Goal: Task Accomplishment & Management: Manage account settings

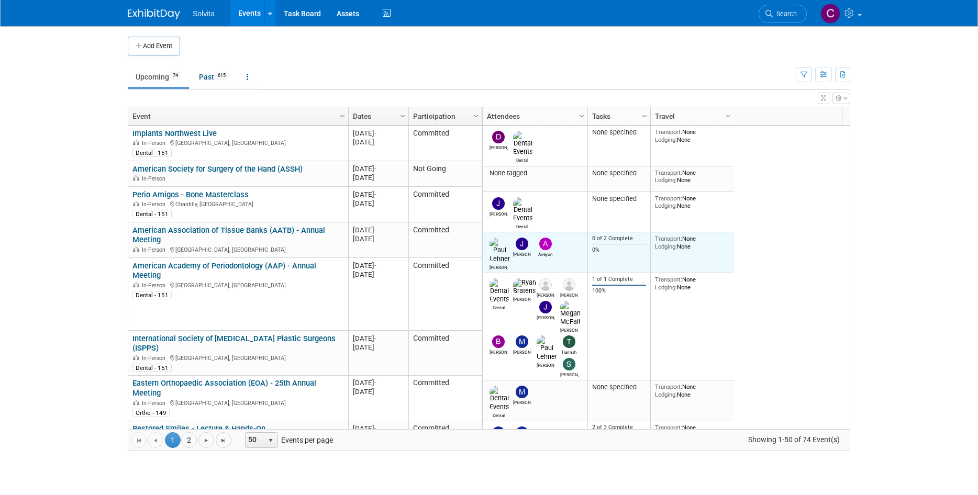
drag, startPoint x: 0, startPoint y: 0, endPoint x: 565, endPoint y: 223, distance: 607.7
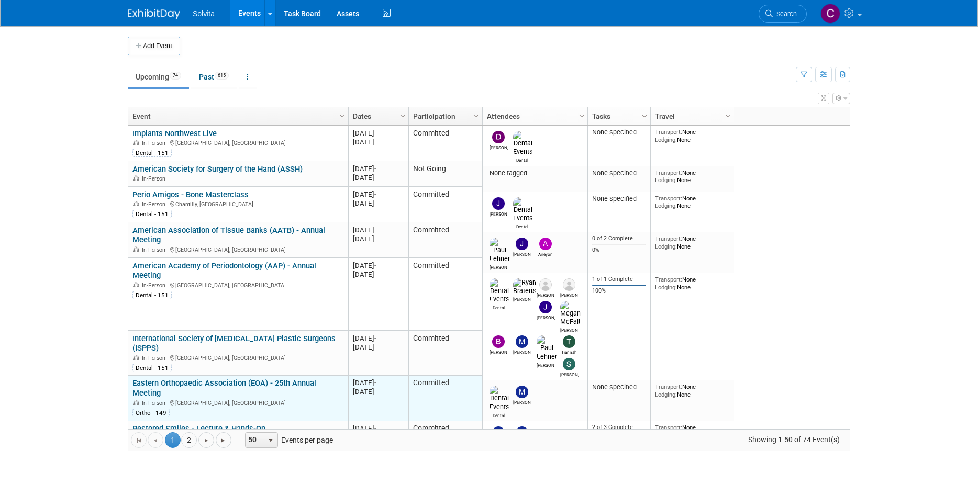
scroll to position [63, 0]
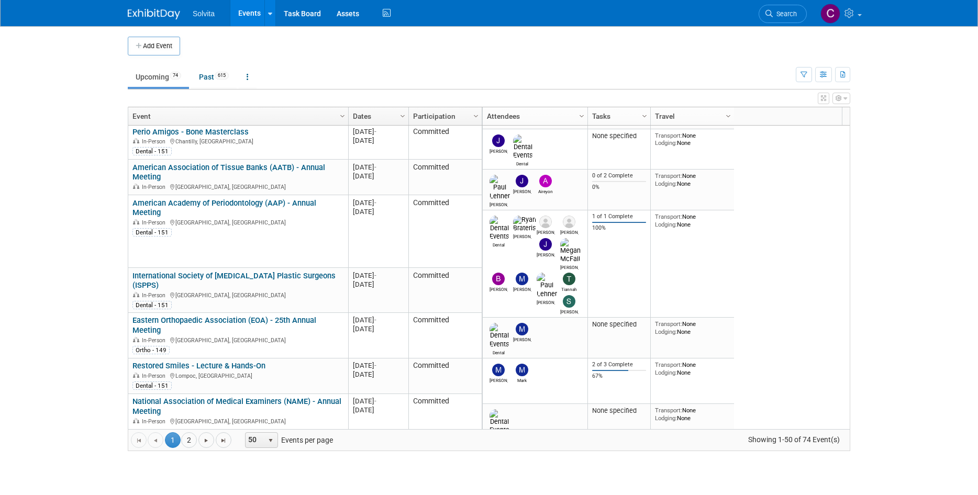
click at [240, 316] on link "Eastern Orthopaedic Association (EOA) - 25th Annual Meeting" at bounding box center [224, 325] width 184 height 19
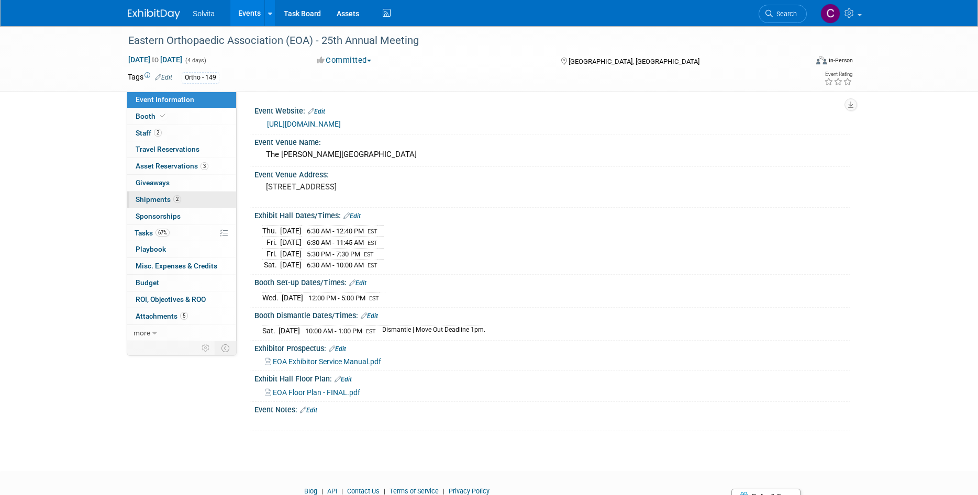
click at [166, 199] on span "Shipments 2" at bounding box center [159, 199] width 46 height 8
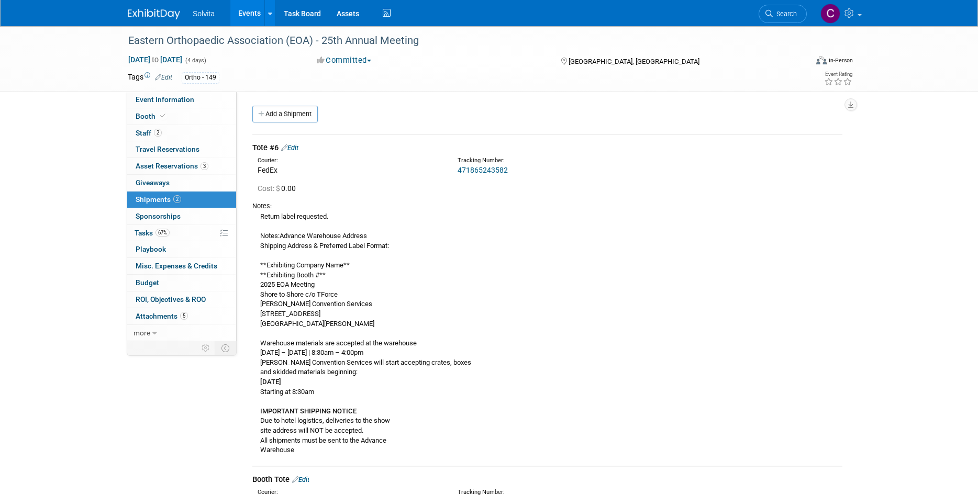
scroll to position [52, 0]
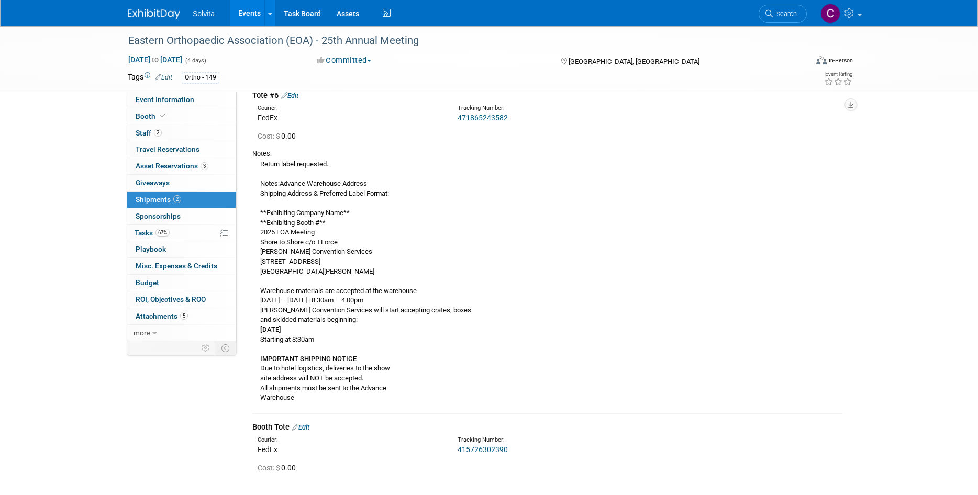
click at [295, 94] on link "Edit" at bounding box center [289, 96] width 17 height 8
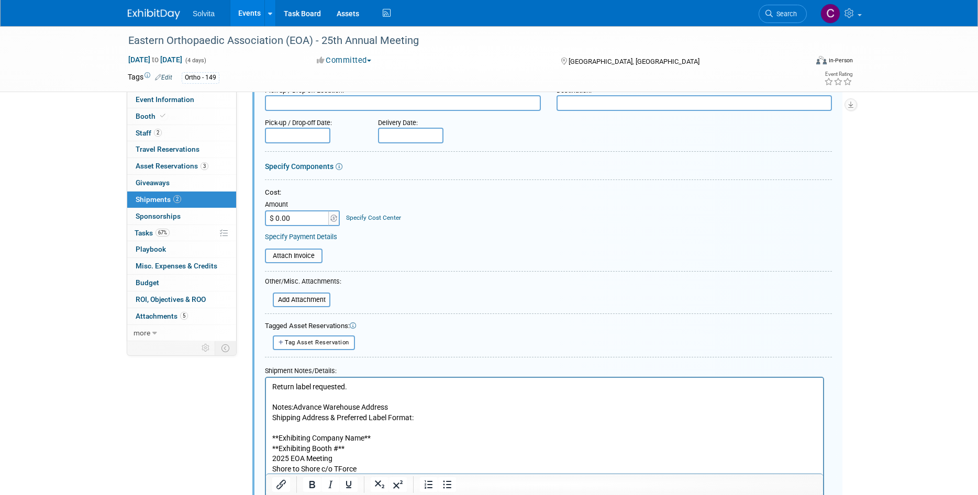
scroll to position [120, 0]
click at [309, 292] on div "Add Attachment" at bounding box center [302, 299] width 58 height 15
click at [315, 297] on input "file" at bounding box center [267, 299] width 125 height 13
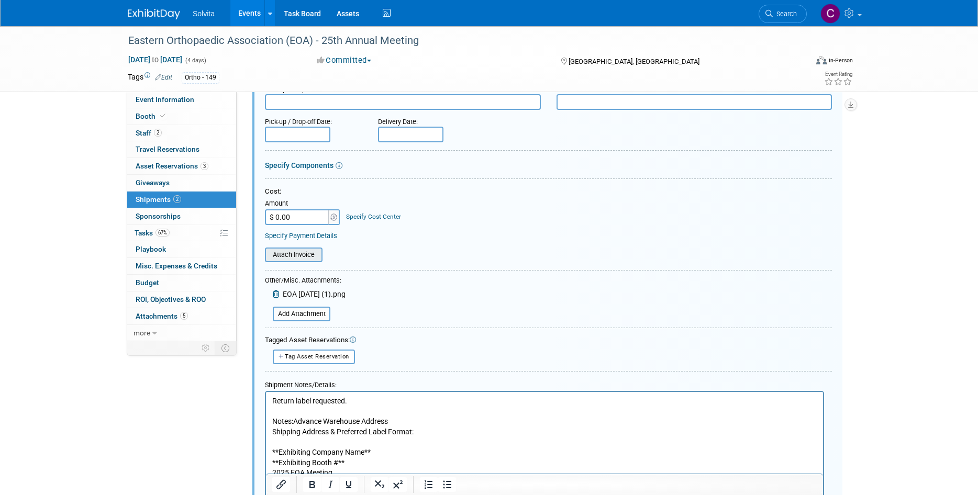
click at [312, 255] on input "file" at bounding box center [259, 255] width 125 height 13
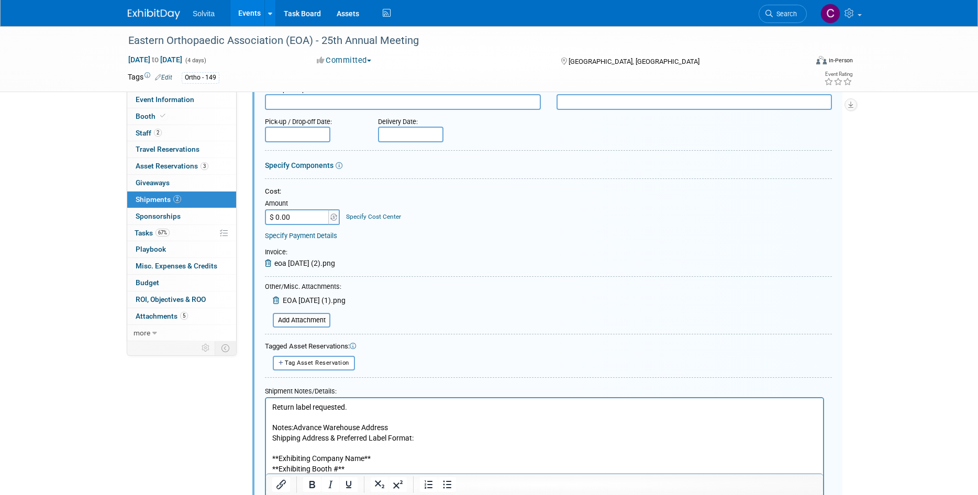
click at [268, 262] on icon at bounding box center [269, 263] width 9 height 7
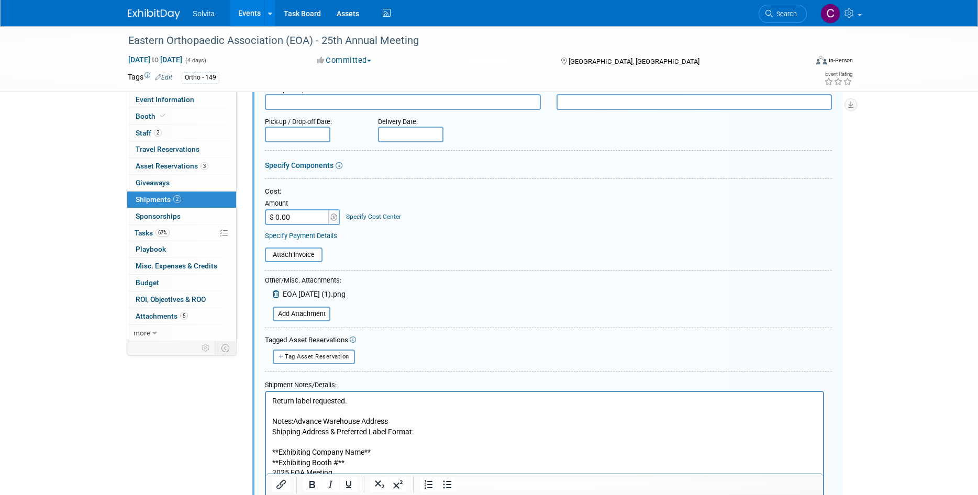
click at [276, 294] on icon at bounding box center [277, 294] width 8 height 7
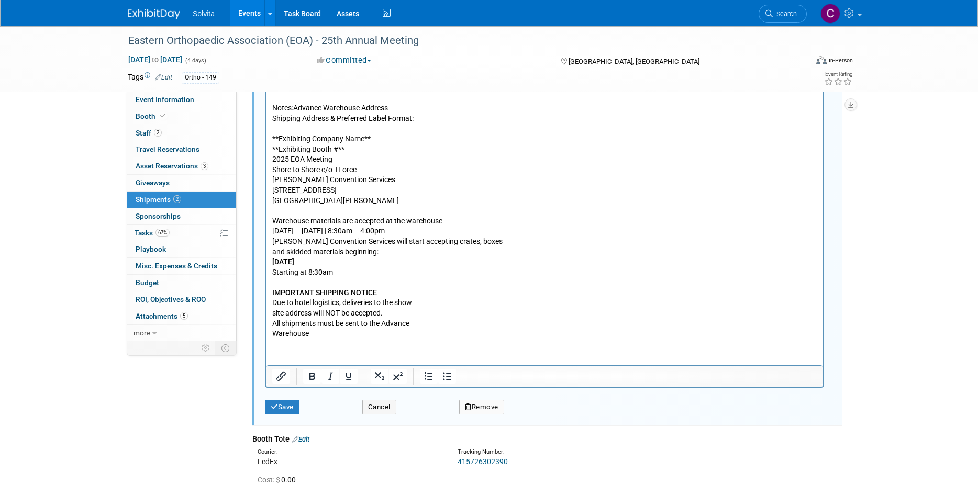
scroll to position [434, 0]
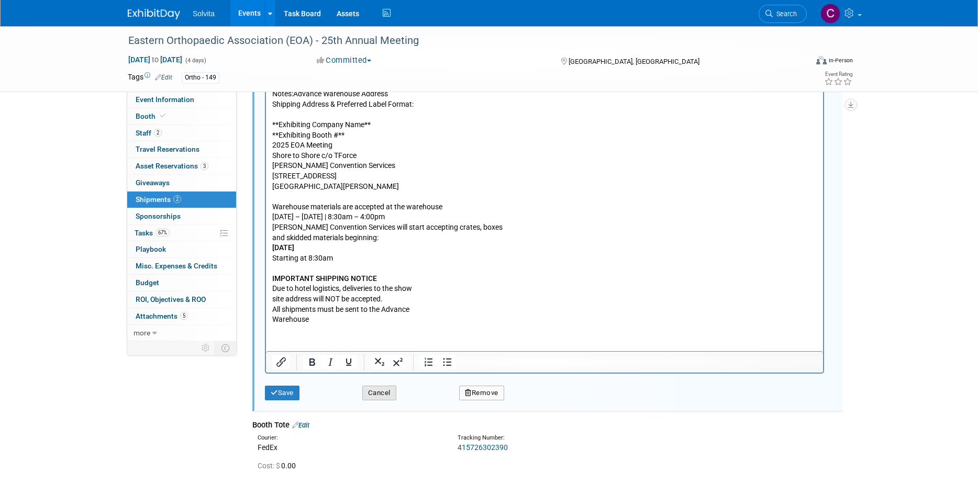
click at [375, 391] on button "Cancel" at bounding box center [379, 393] width 34 height 15
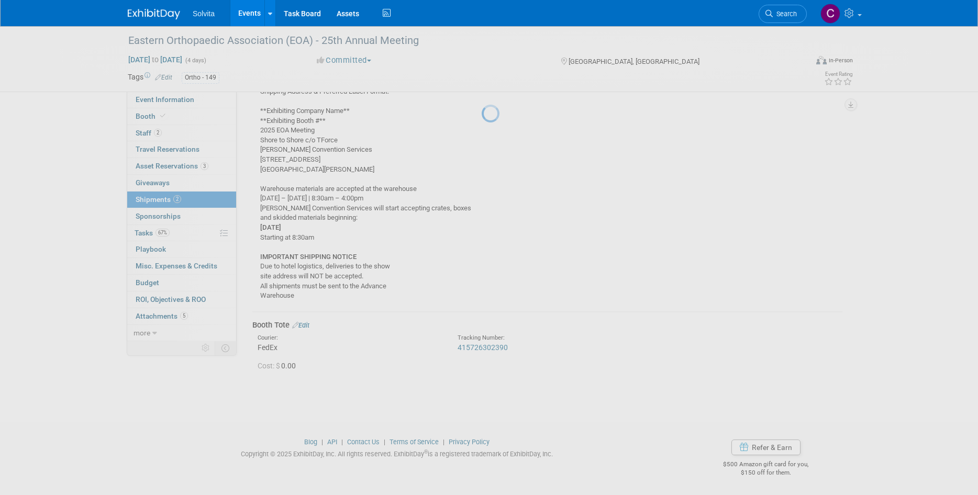
scroll to position [154, 0]
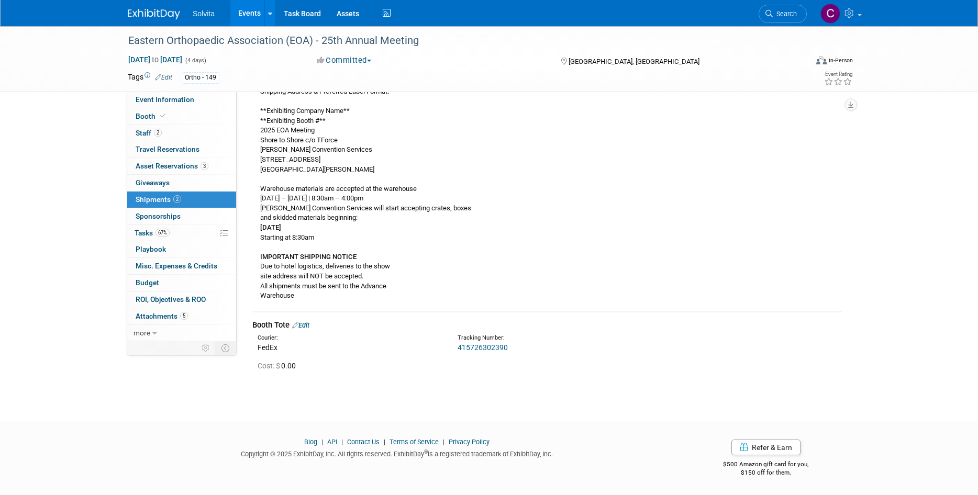
click at [298, 325] on icon at bounding box center [295, 325] width 6 height 7
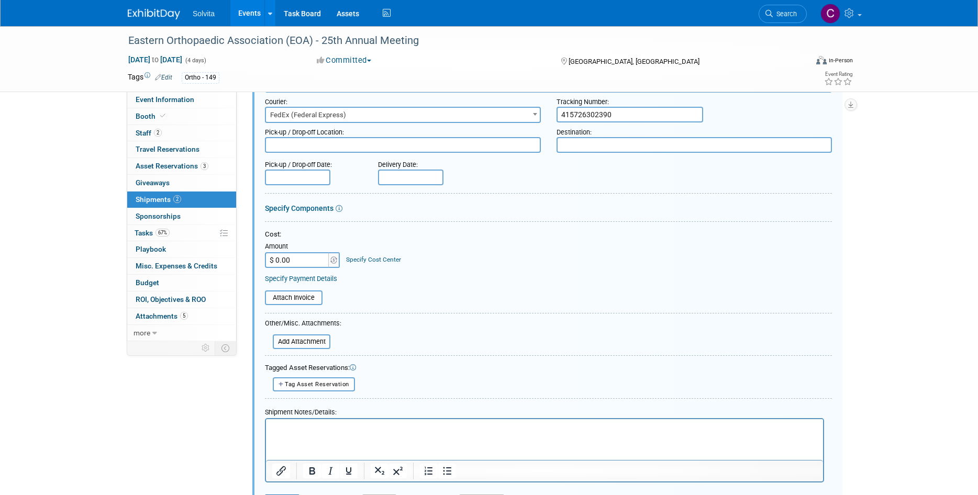
scroll to position [452, 0]
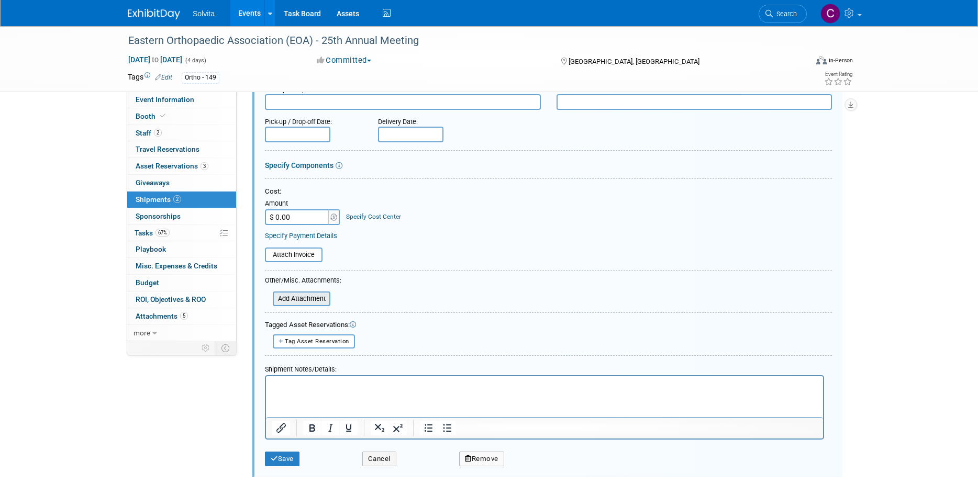
click at [303, 299] on input "file" at bounding box center [267, 299] width 125 height 13
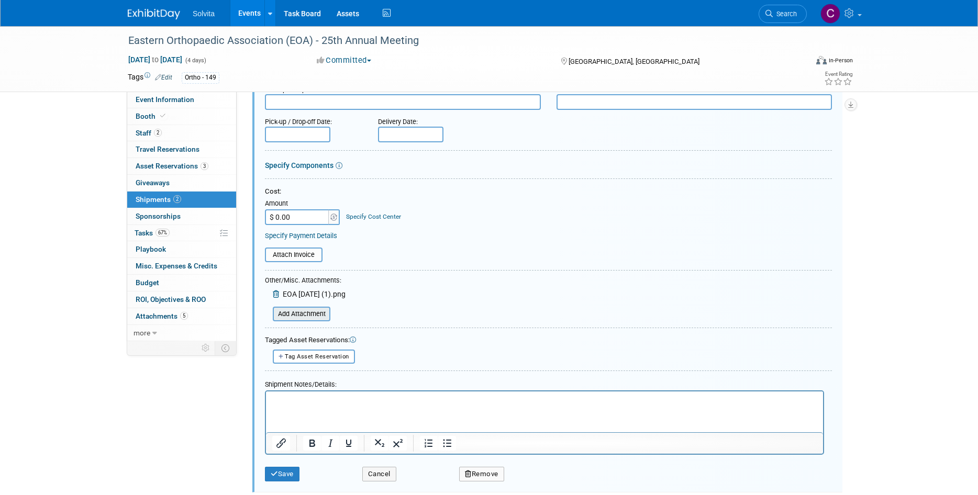
click at [317, 312] on input "file" at bounding box center [267, 314] width 125 height 13
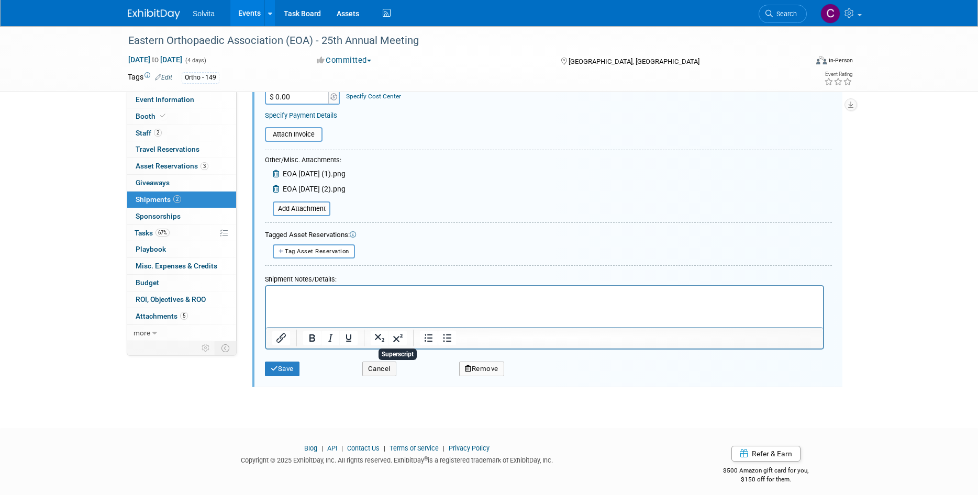
scroll to position [579, 0]
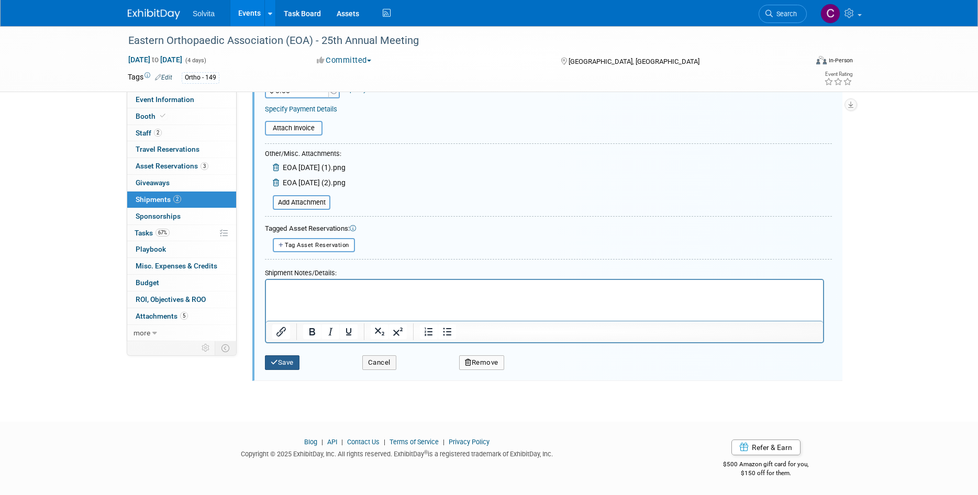
click at [287, 362] on button "Save" at bounding box center [282, 362] width 35 height 15
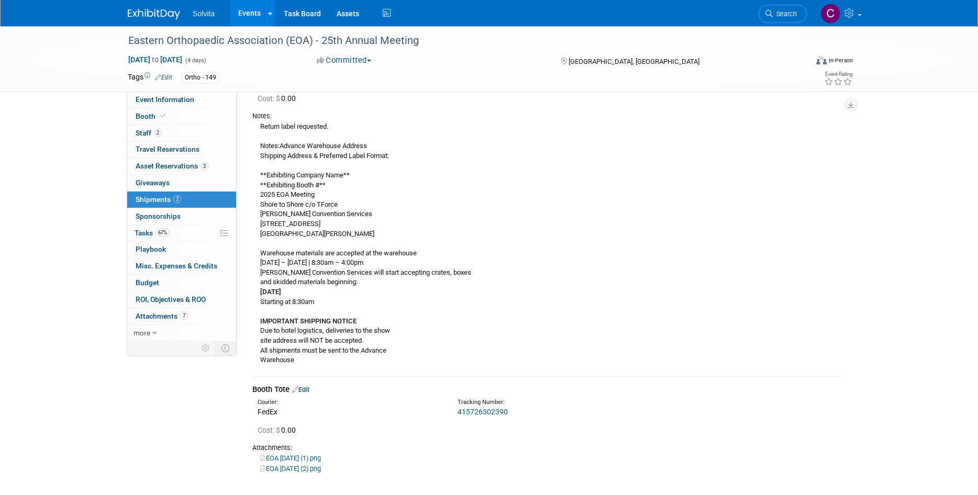
scroll to position [190, 0]
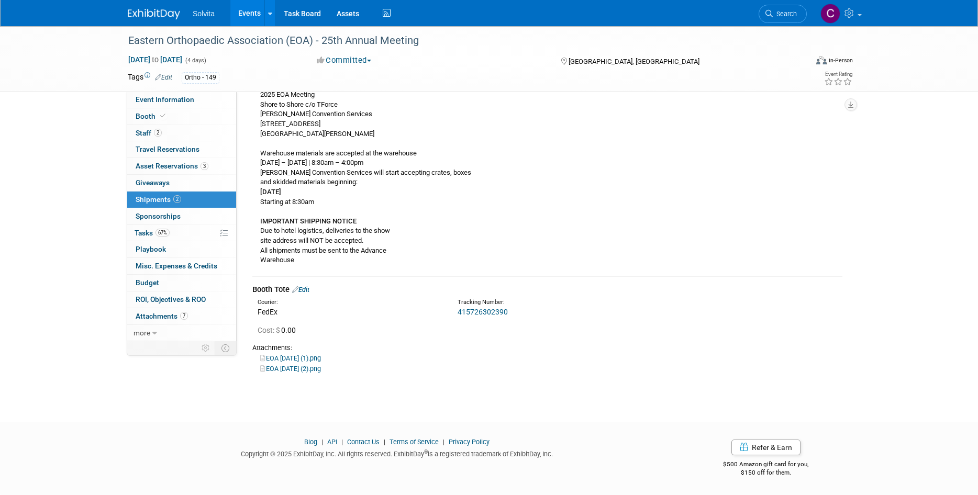
click at [311, 356] on link "EOA 10.07.25 (1).png" at bounding box center [290, 358] width 61 height 8
click at [321, 368] on link "EOA 10.07.25 (2).png" at bounding box center [290, 369] width 61 height 8
click at [462, 305] on html "Solvita Events Add Event Bulk Upload Events Shareable Event Boards Recently Vie…" at bounding box center [489, 57] width 978 height 495
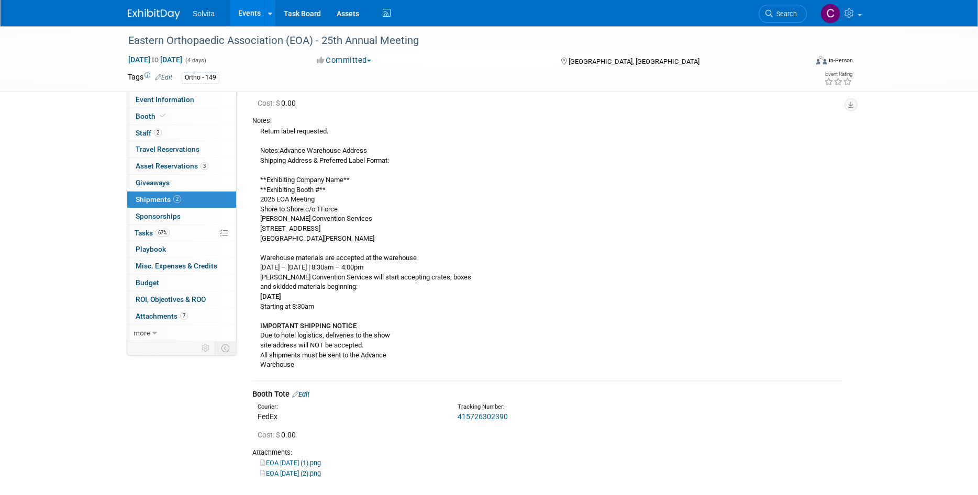
scroll to position [0, 0]
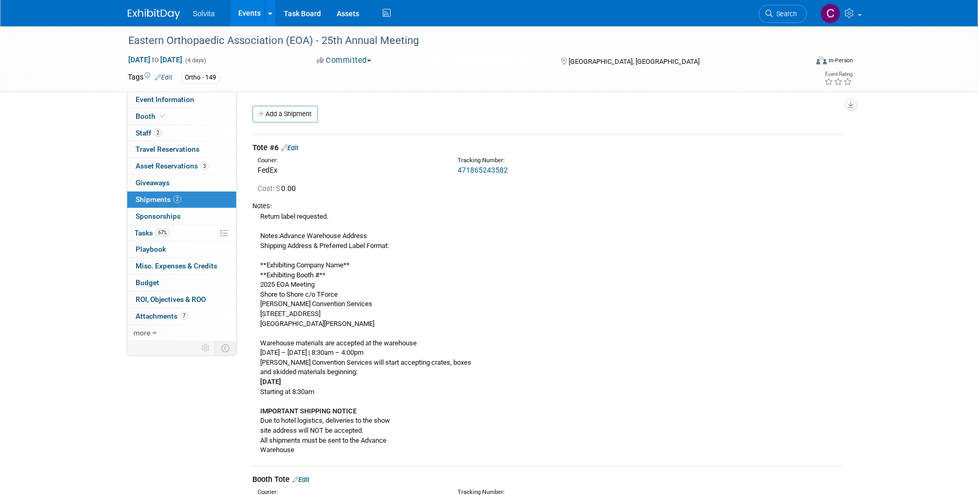
click at [308, 229] on div "Return label requested. Notes:Advance Warehouse Address Shipping Address & Pref…" at bounding box center [547, 333] width 590 height 244
click at [297, 148] on link "Edit" at bounding box center [289, 148] width 17 height 8
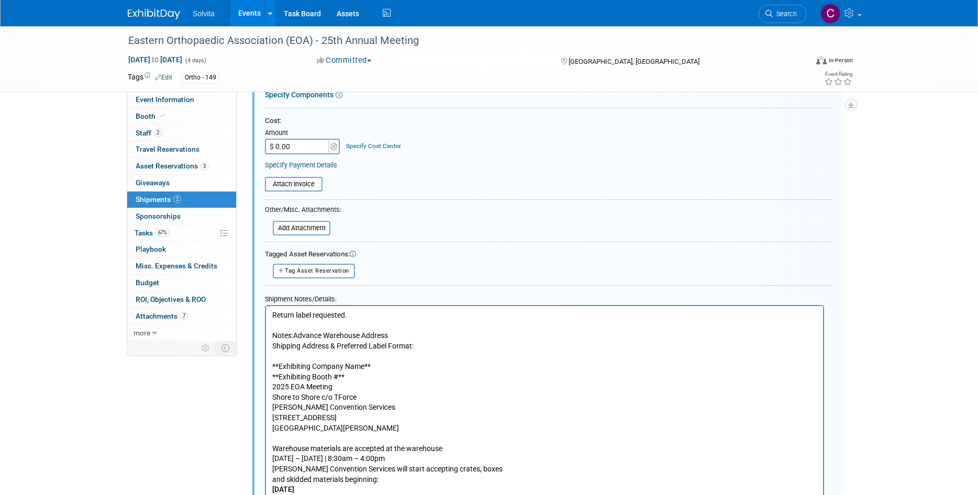
scroll to position [330, 0]
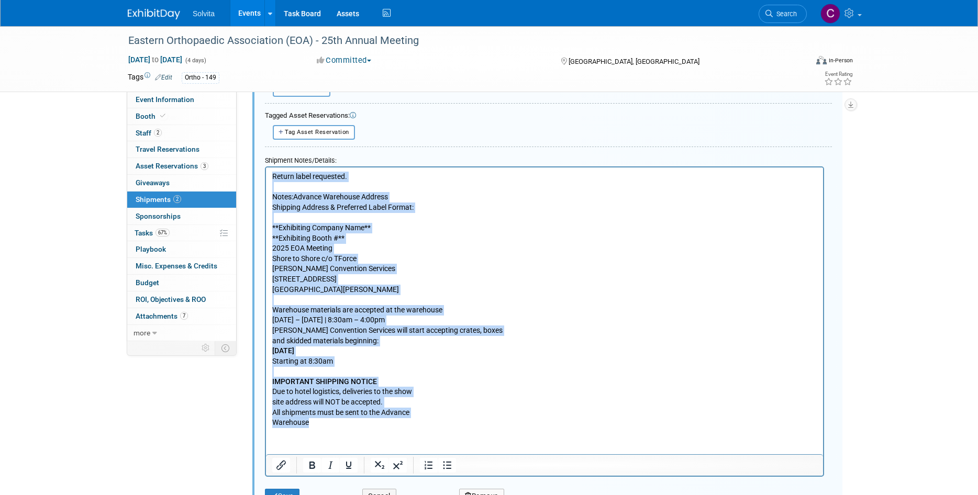
drag, startPoint x: 273, startPoint y: 177, endPoint x: 352, endPoint y: 441, distance: 275.4
click at [352, 428] on html "Return label requested. Notes:Advance Warehouse Address Shipping Address & Pref…" at bounding box center [544, 297] width 557 height 261
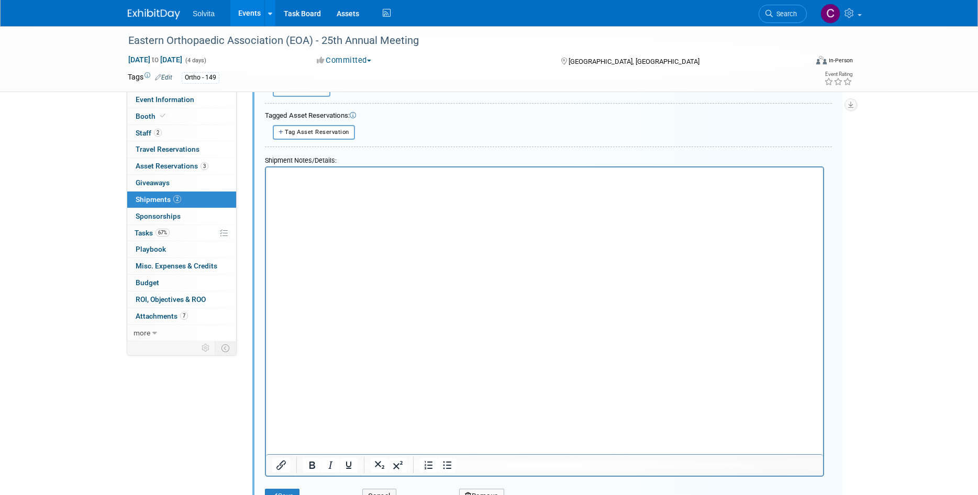
scroll to position [322, 0]
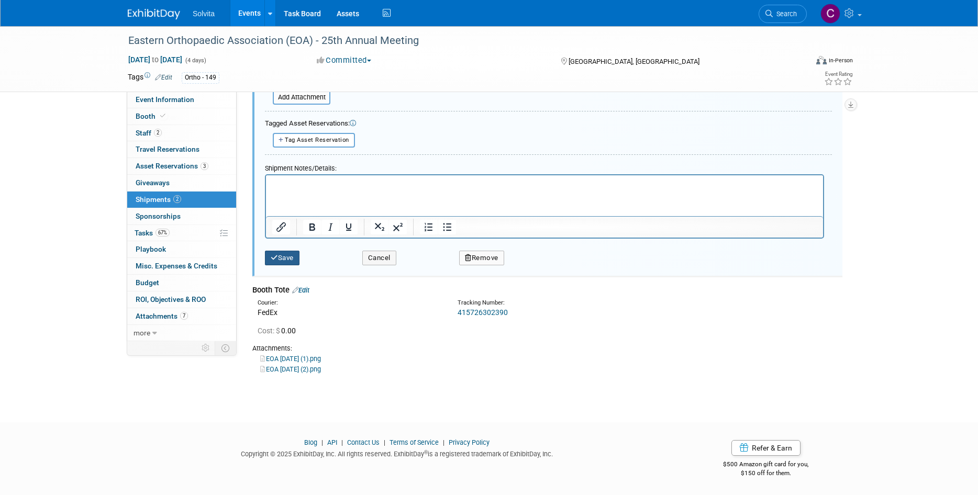
click at [286, 260] on button "Save" at bounding box center [282, 258] width 35 height 15
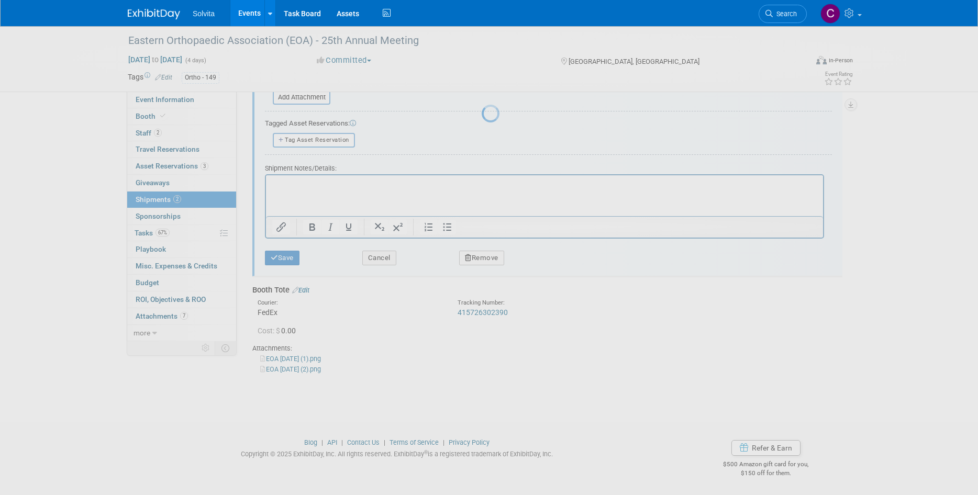
scroll to position [8, 0]
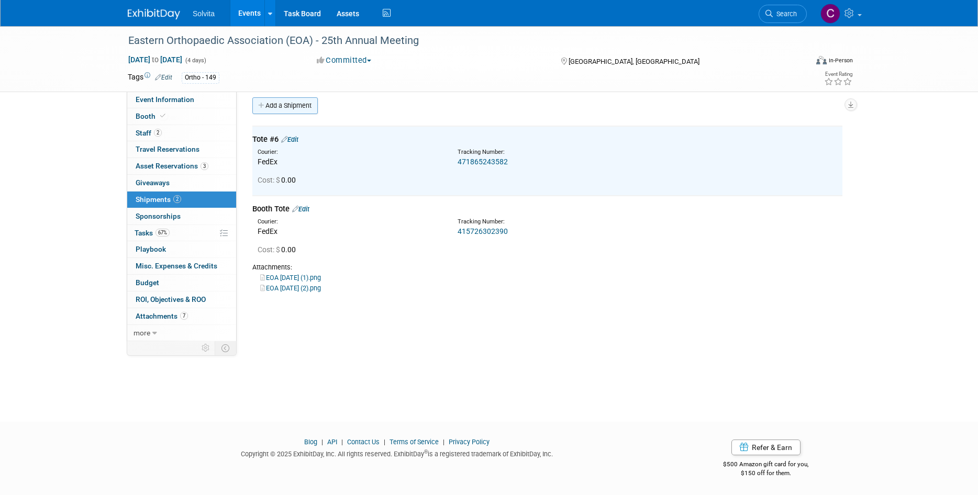
click at [295, 102] on link "Add a Shipment" at bounding box center [284, 105] width 65 height 17
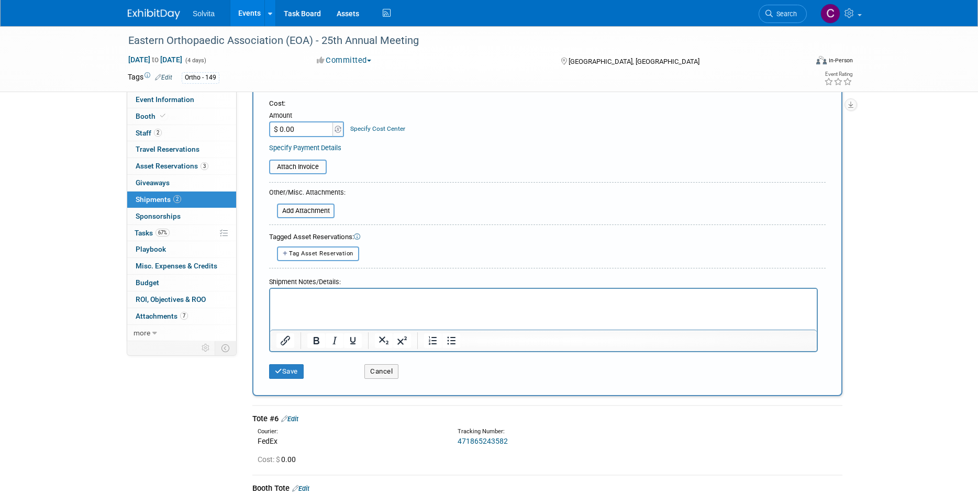
scroll to position [218, 0]
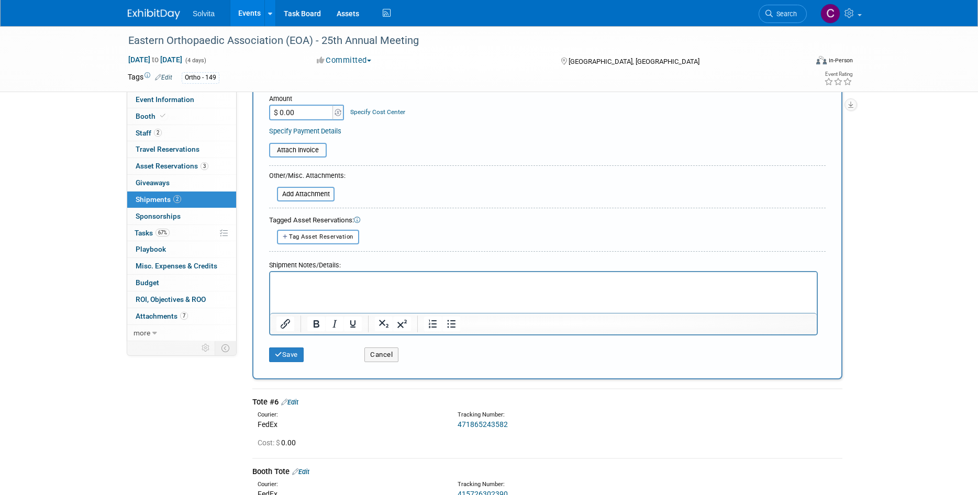
type input "Instructions"
click at [352, 281] on p "Rich Text Area. Press ALT-0 for help." at bounding box center [543, 281] width 534 height 10
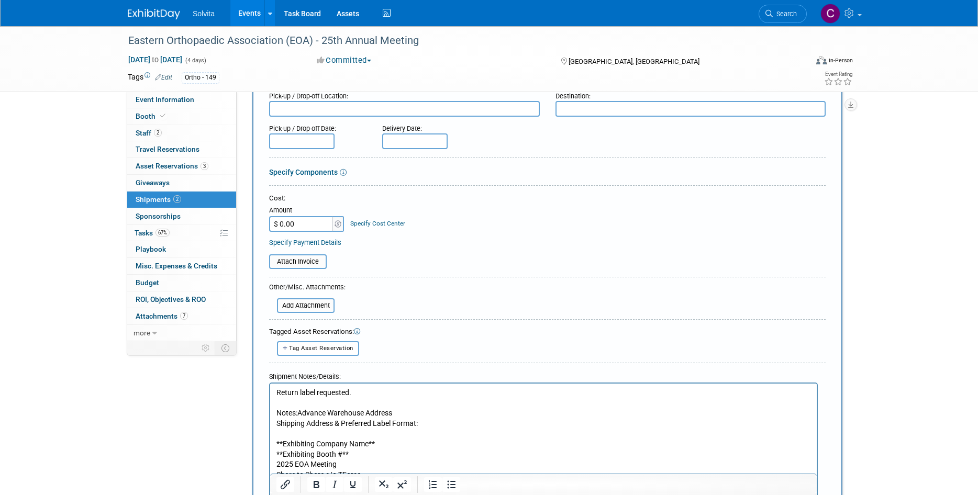
scroll to position [0, 0]
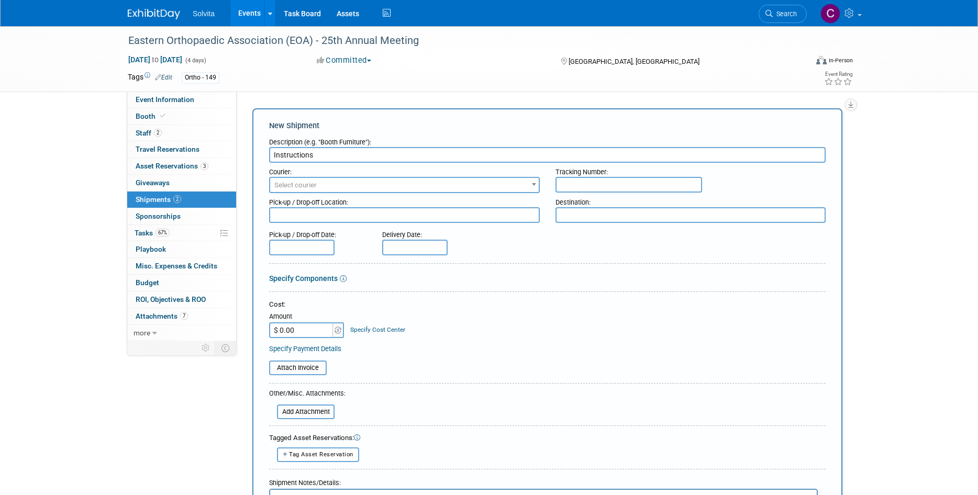
click at [272, 155] on input "Instructions" at bounding box center [547, 155] width 556 height 16
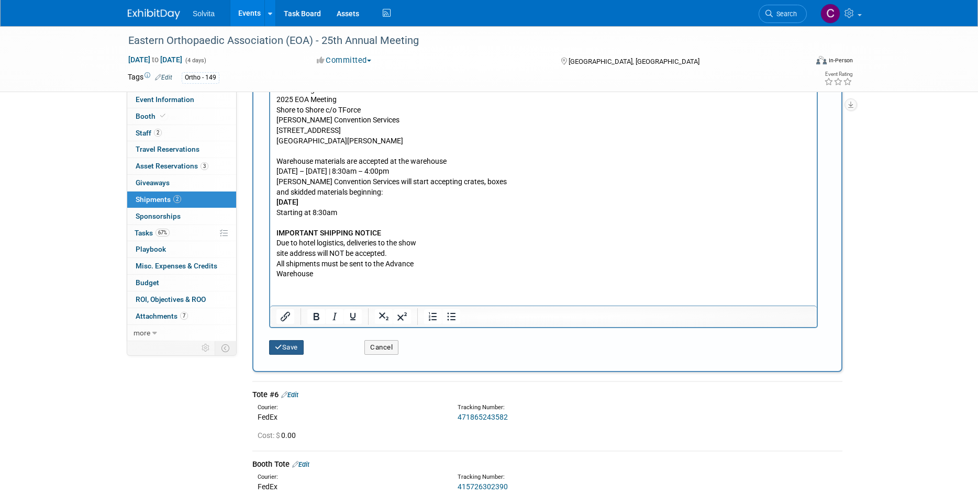
click at [288, 347] on button "Save" at bounding box center [286, 347] width 35 height 15
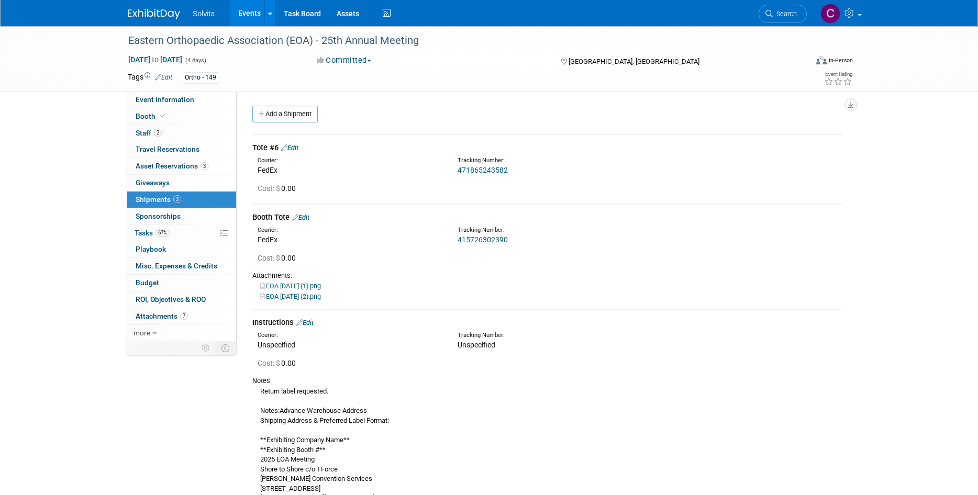
click at [242, 13] on link "Events" at bounding box center [249, 13] width 38 height 26
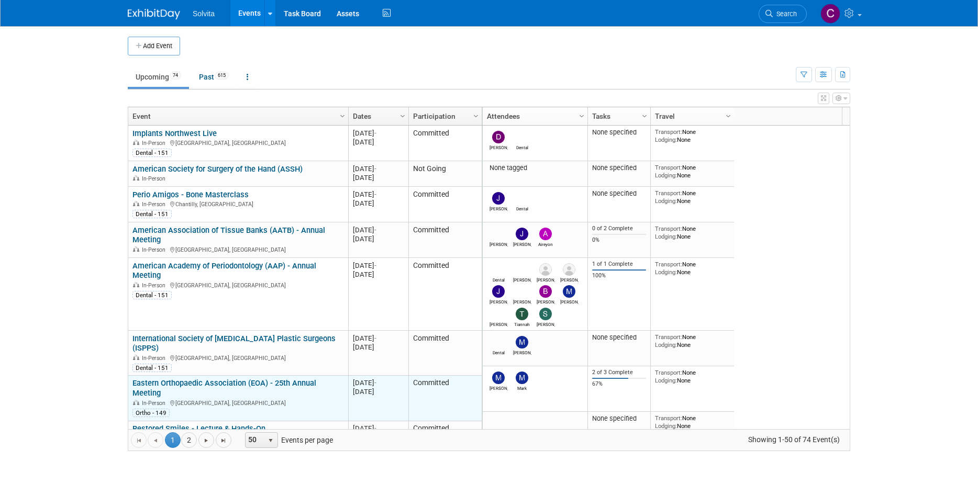
scroll to position [63, 0]
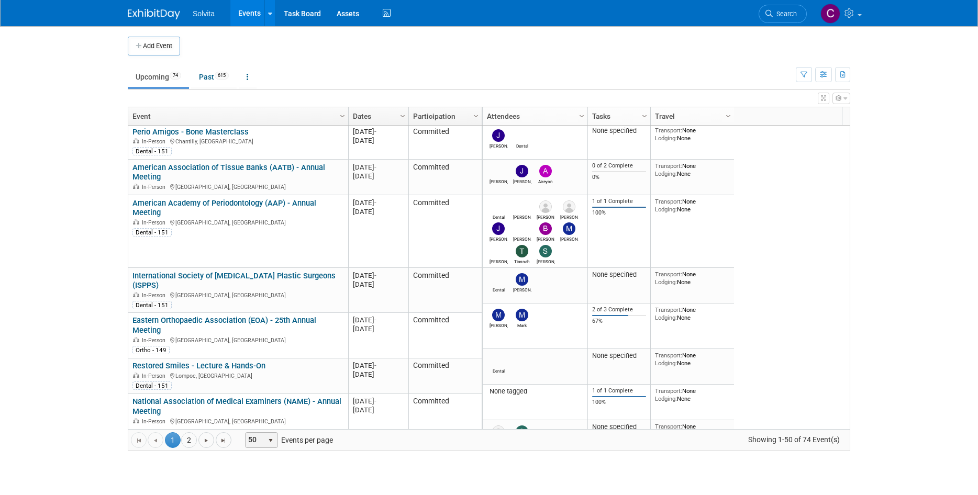
click at [273, 443] on span "select" at bounding box center [270, 441] width 8 height 8
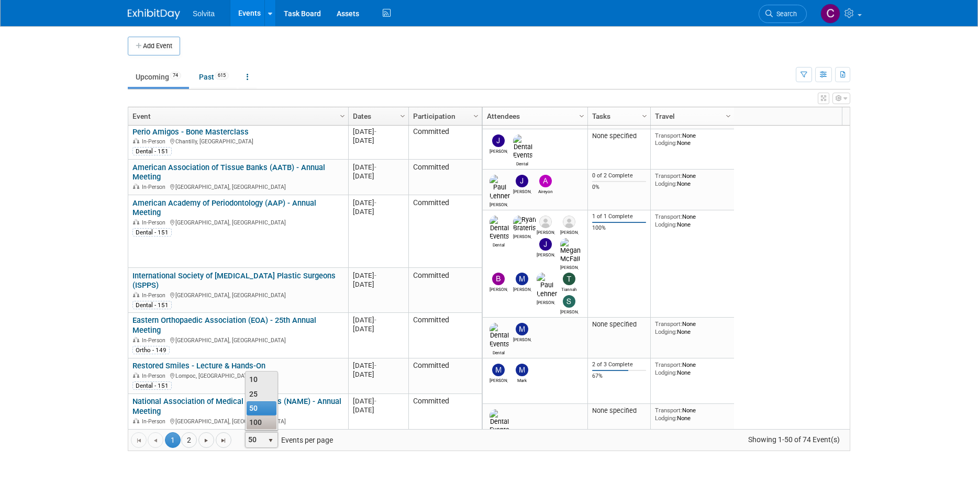
click at [266, 423] on li "100" at bounding box center [262, 423] width 30 height 14
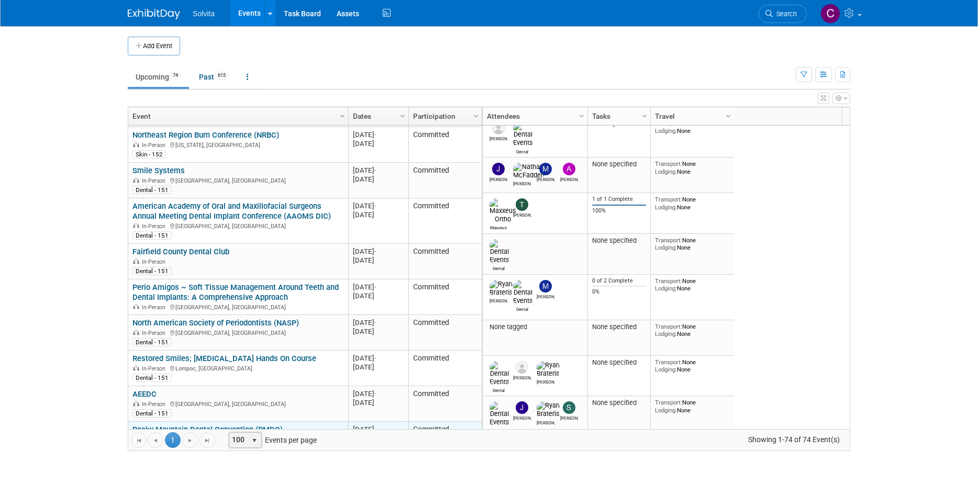
scroll to position [0, 0]
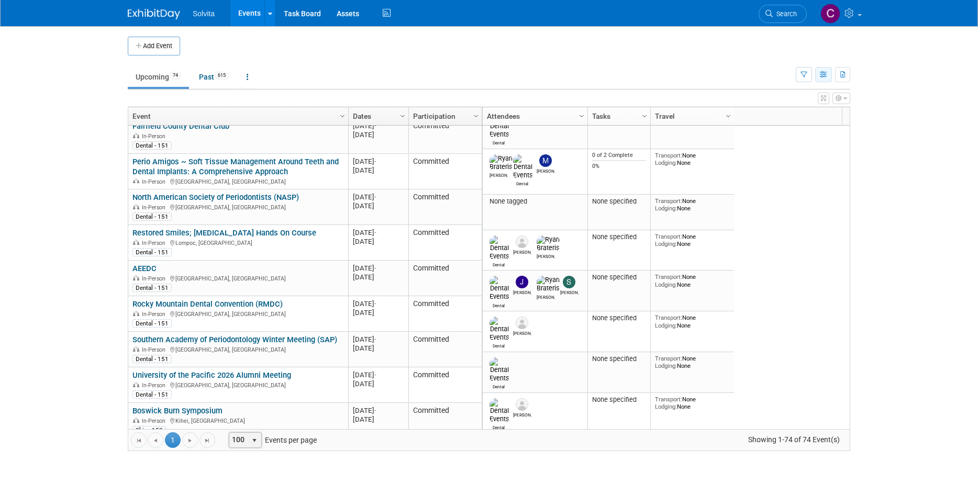
click at [823, 77] on icon "button" at bounding box center [824, 75] width 8 height 7
click at [803, 74] on icon "button" at bounding box center [803, 75] width 7 height 7
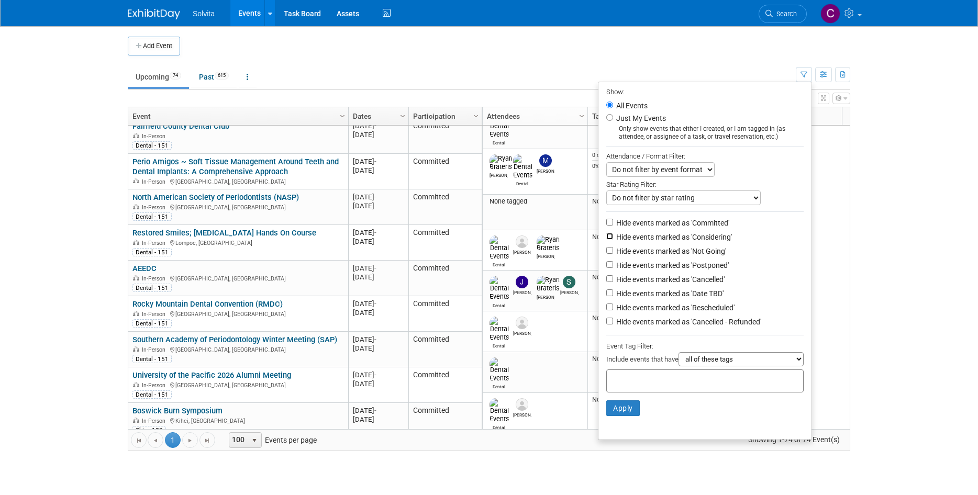
click at [606, 240] on input "Hide events marked as 'Considering'" at bounding box center [609, 236] width 7 height 7
checkbox input "true"
click at [606, 254] on input "Hide events marked as 'Not Going'" at bounding box center [609, 250] width 7 height 7
checkbox input "true"
click at [606, 268] on input "Hide events marked as 'Postponed'" at bounding box center [609, 264] width 7 height 7
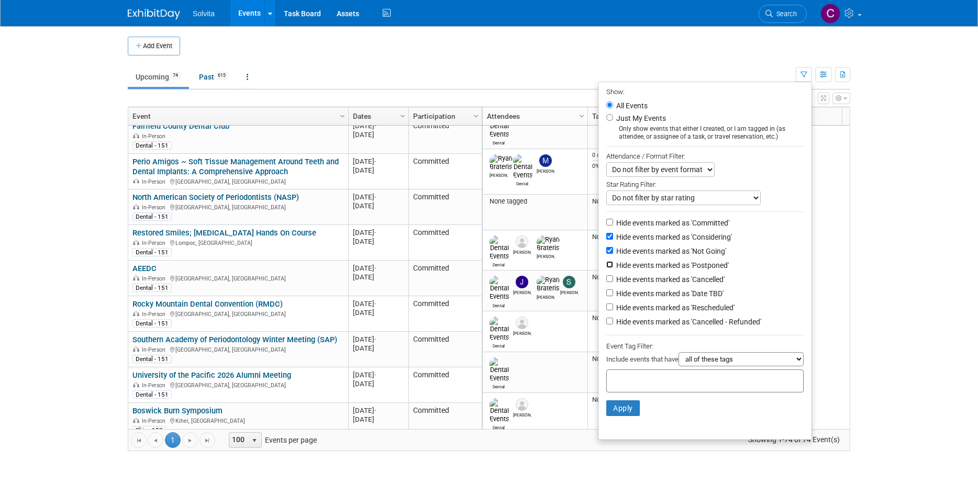
checkbox input "true"
click at [606, 282] on input "Hide events marked as 'Cancelled'" at bounding box center [609, 278] width 7 height 7
checkbox input "true"
click at [603, 293] on li "Hide events marked as 'Date TBD'" at bounding box center [704, 294] width 213 height 14
click at [606, 310] on input "Hide events marked as 'Rescheduled'" at bounding box center [609, 307] width 7 height 7
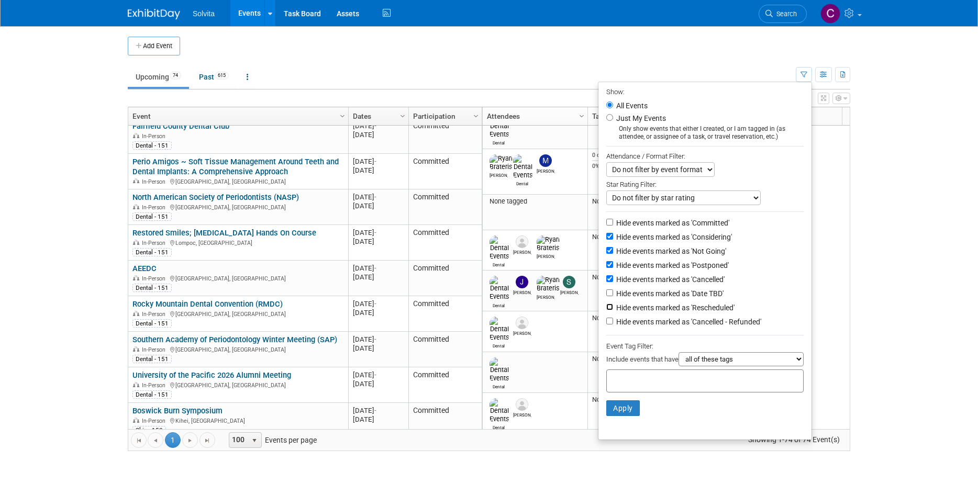
checkbox input "true"
click at [606, 296] on input "Hide events marked as 'Date TBD'" at bounding box center [609, 292] width 7 height 7
checkbox input "true"
click at [606, 325] on input "Hide events marked as 'Cancelled - Refunded'" at bounding box center [609, 321] width 7 height 7
checkbox input "true"
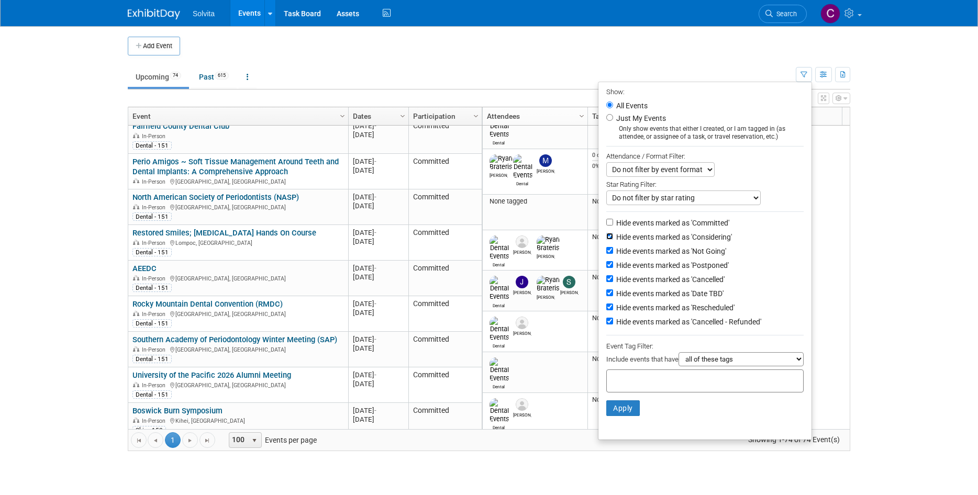
click at [606, 238] on input "Hide events marked as 'Considering'" at bounding box center [609, 236] width 7 height 7
checkbox input "false"
click at [671, 172] on select "Do not filter by event format Only show In-Person events Only show Virtual even…" at bounding box center [660, 169] width 108 height 15
click at [672, 196] on select "Do not filter by star rating Only show events with no ratings (0 stars) Only sh…" at bounding box center [683, 198] width 154 height 15
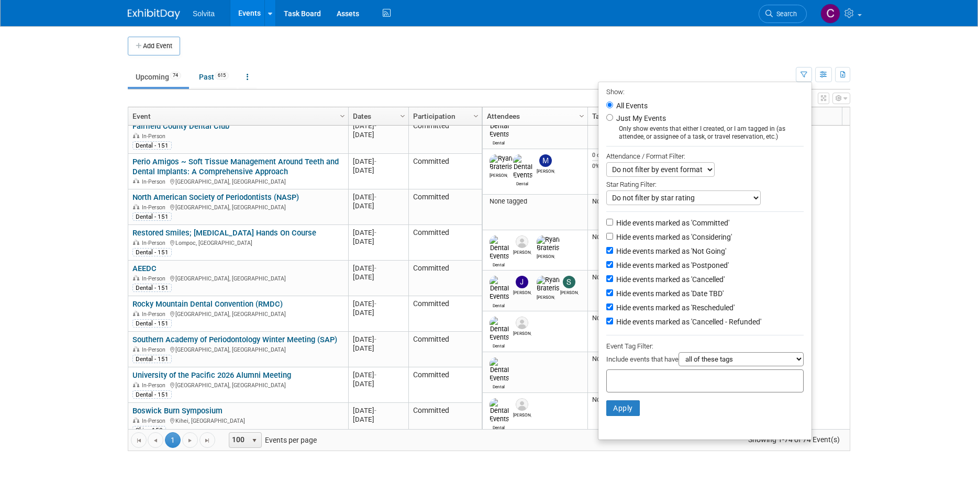
click at [672, 196] on select "Do not filter by star rating Only show events with no ratings (0 stars) Only sh…" at bounding box center [683, 198] width 154 height 15
click at [698, 362] on select "all of these tags any one of these tags only and exactly these specific tags" at bounding box center [740, 359] width 125 height 14
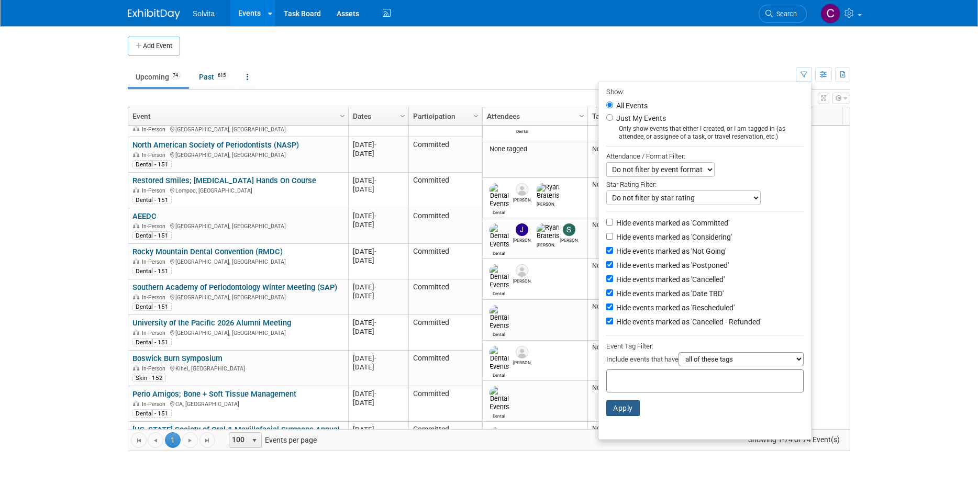
click at [620, 416] on button "Apply" at bounding box center [622, 408] width 33 height 16
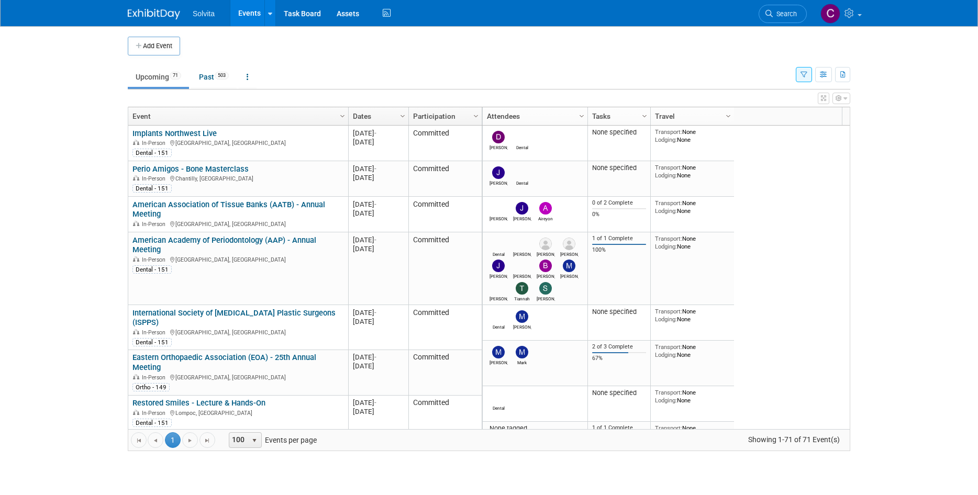
click at [799, 74] on button "button" at bounding box center [804, 74] width 16 height 15
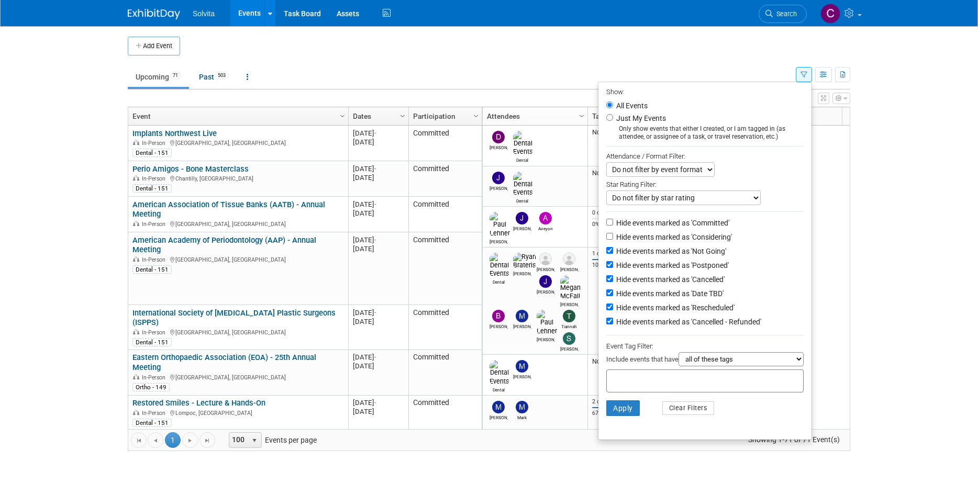
click at [657, 172] on select "Do not filter by event format Only show In-Person events Only show Virtual even…" at bounding box center [660, 169] width 108 height 15
click at [710, 366] on select "all of these tags any one of these tags only and exactly these specific tags" at bounding box center [740, 359] width 125 height 14
click at [673, 381] on input "text" at bounding box center [653, 379] width 84 height 10
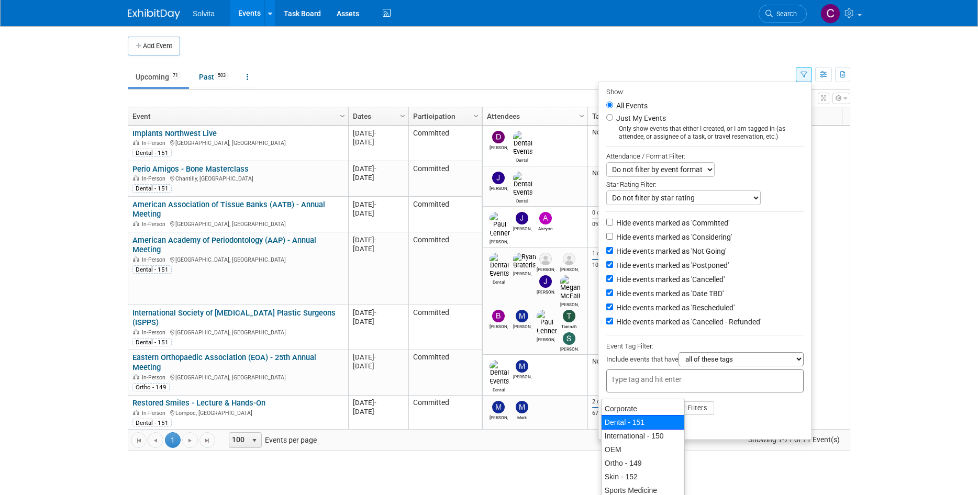
click at [631, 422] on div "Dental - 151" at bounding box center [643, 422] width 84 height 15
type input "Dental - 151"
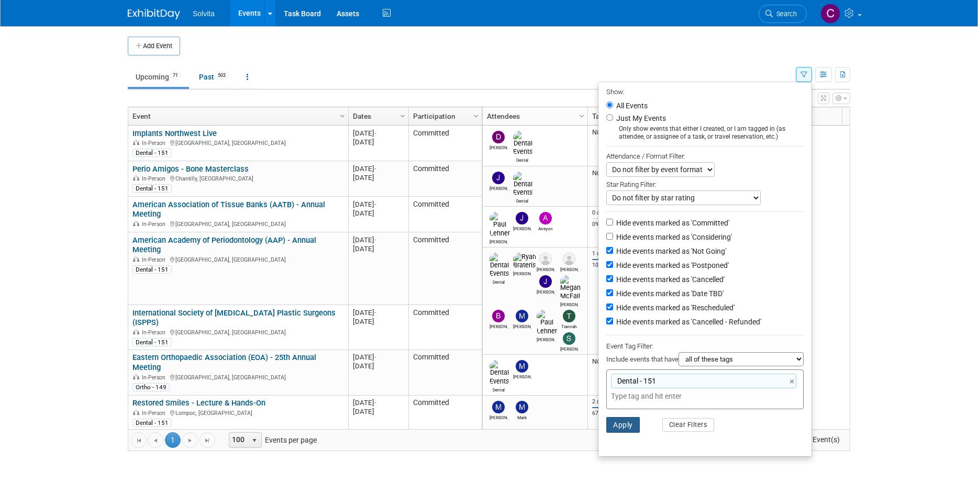
click at [627, 426] on button "Apply" at bounding box center [622, 425] width 33 height 16
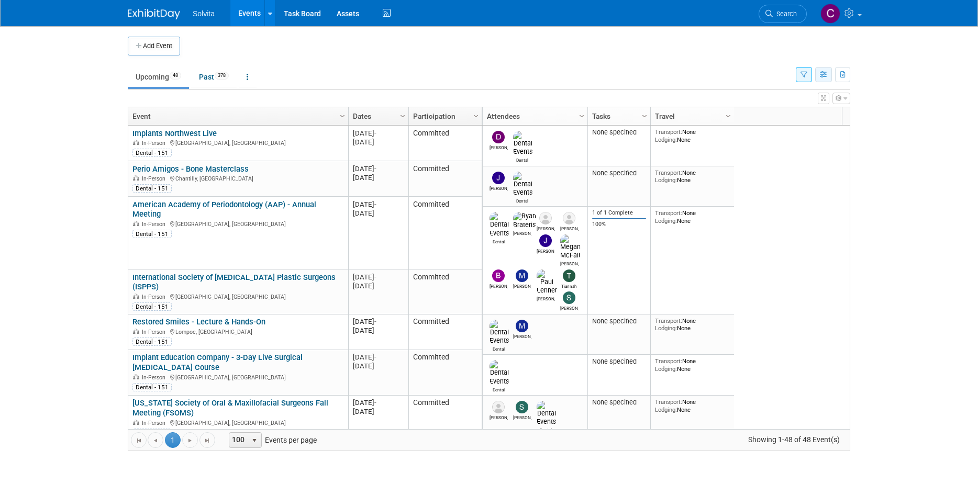
click at [821, 73] on icon "button" at bounding box center [824, 75] width 8 height 7
click at [802, 72] on icon "button" at bounding box center [803, 75] width 7 height 7
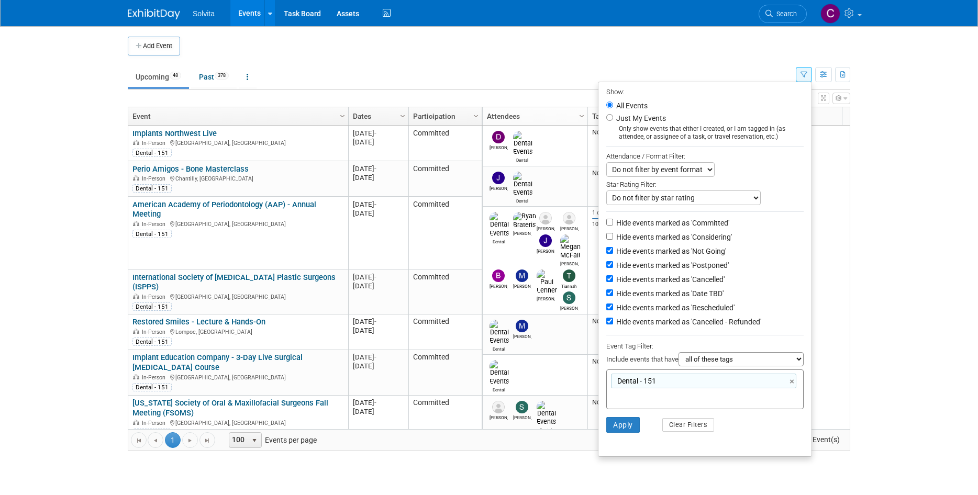
click at [650, 385] on span "Dental - 151" at bounding box center [635, 381] width 41 height 10
type input "Dental - 151"
click at [791, 386] on link "×" at bounding box center [792, 382] width 7 height 12
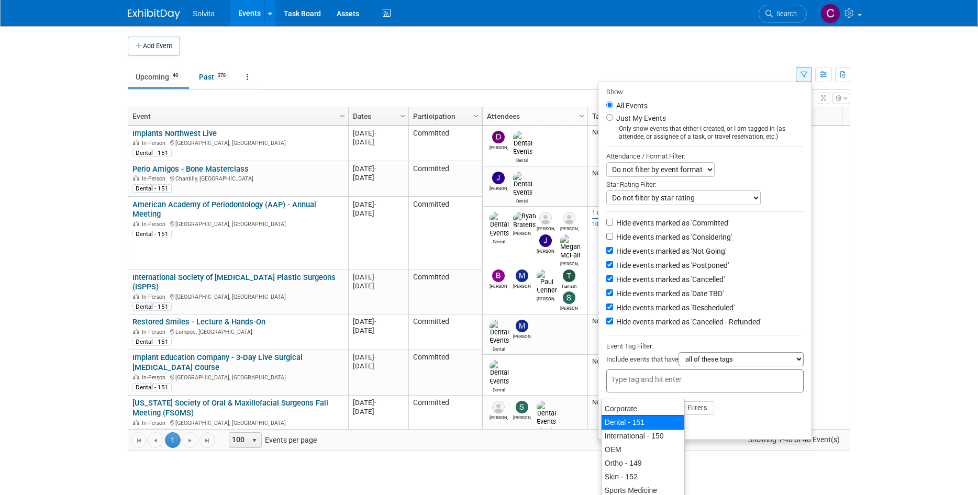
click at [744, 432] on ul "Show: All Events Just My Events Only show events that either I created, or I am…" at bounding box center [705, 261] width 214 height 359
click at [621, 416] on button "Apply" at bounding box center [622, 408] width 33 height 16
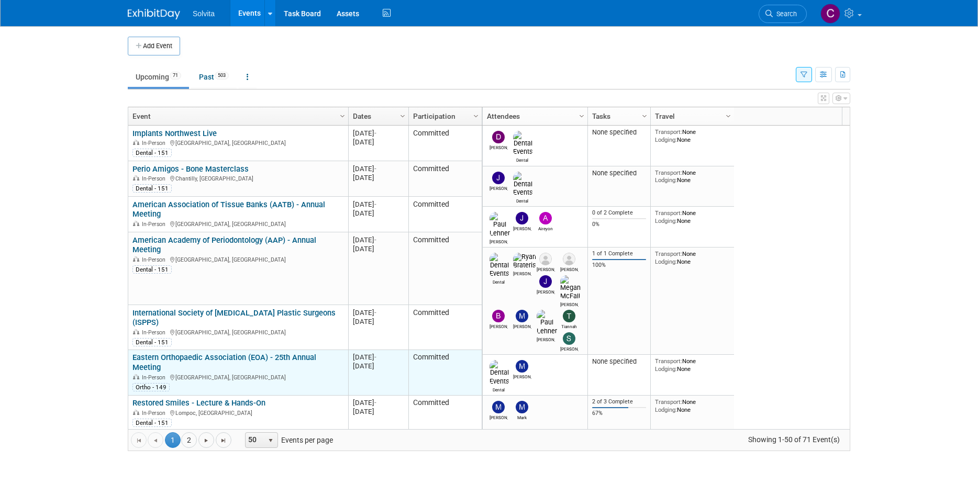
click at [251, 353] on link "Eastern Orthopaedic Association (EOA) - 25th Annual Meeting" at bounding box center [224, 362] width 184 height 19
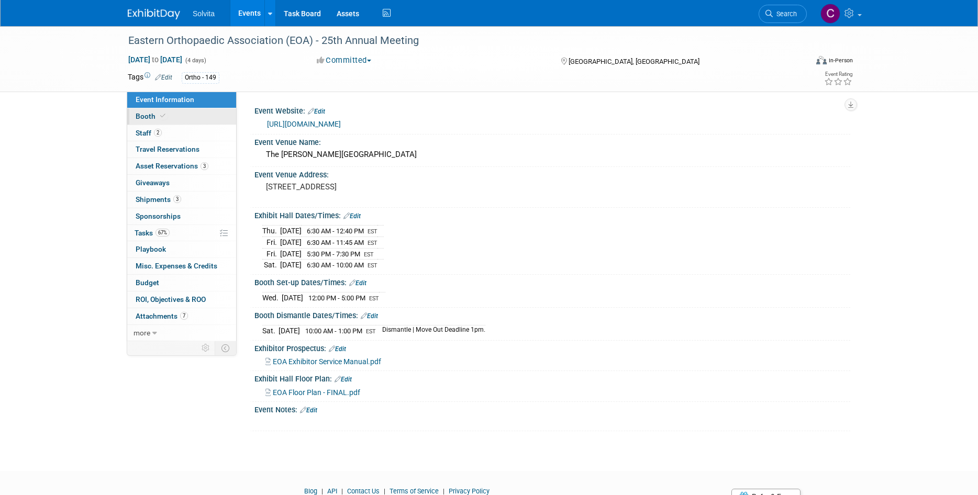
click at [143, 114] on span "Booth" at bounding box center [152, 116] width 32 height 8
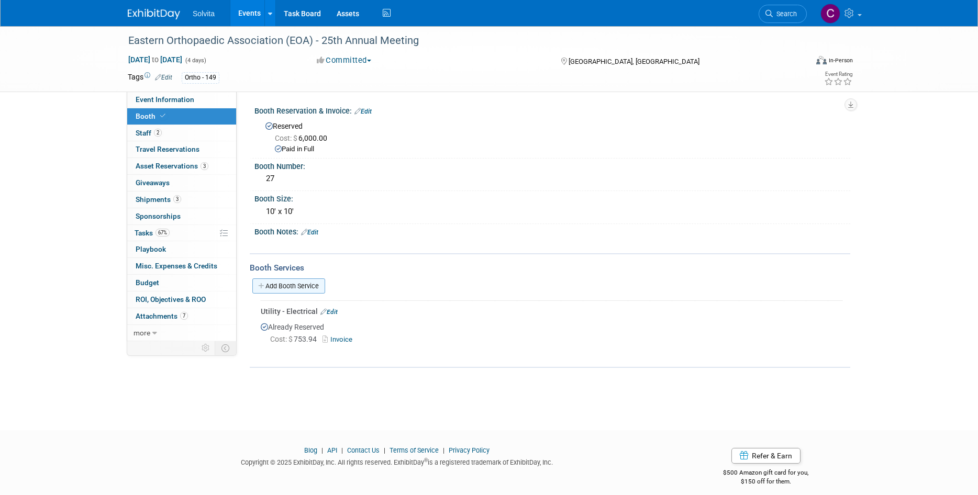
click at [309, 285] on link "Add Booth Service" at bounding box center [288, 285] width 73 height 15
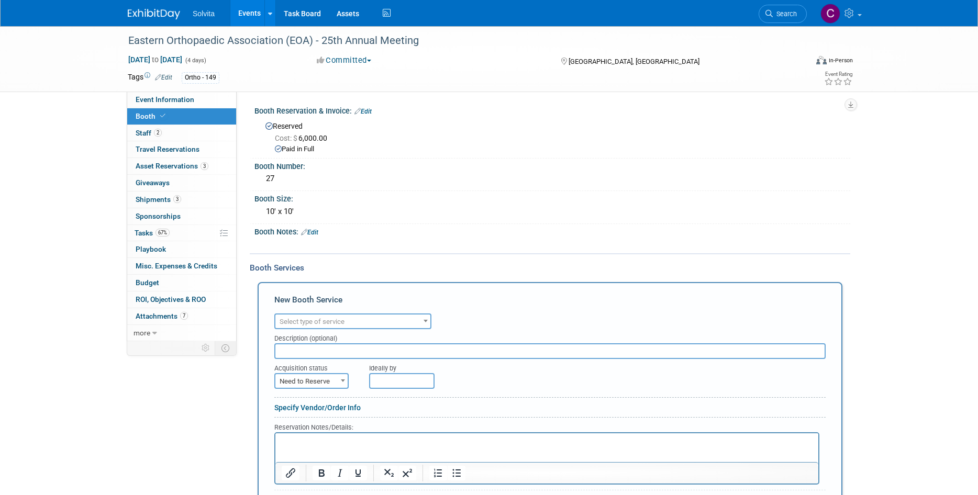
click at [371, 317] on span "Select type of service" at bounding box center [352, 322] width 155 height 15
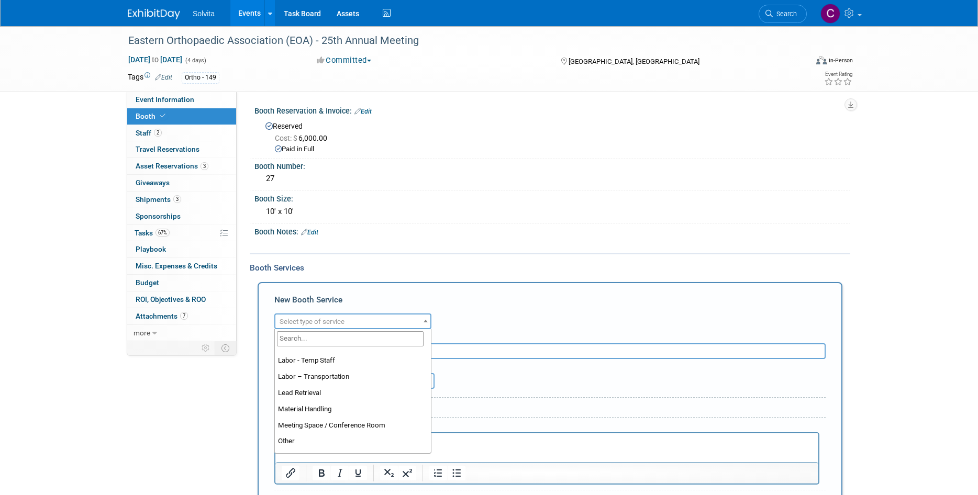
scroll to position [209, 0]
click at [327, 316] on span "Lead Retrieval" at bounding box center [352, 322] width 155 height 15
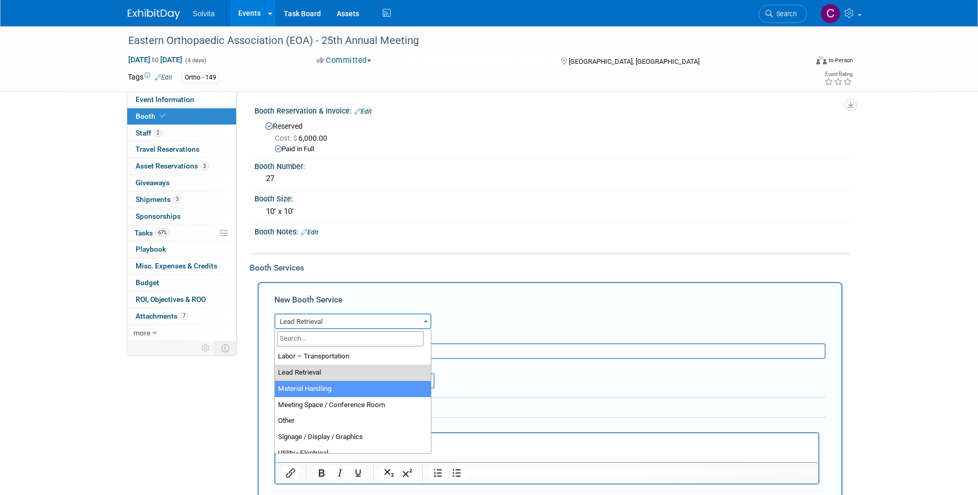
select select "10"
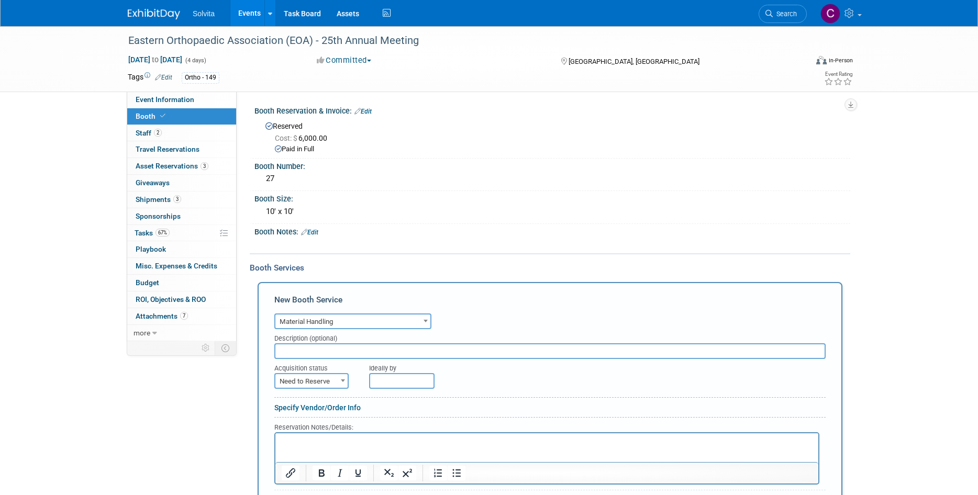
click at [339, 353] on input "text" at bounding box center [549, 351] width 551 height 16
click at [340, 382] on span at bounding box center [343, 381] width 10 height 14
select select "2"
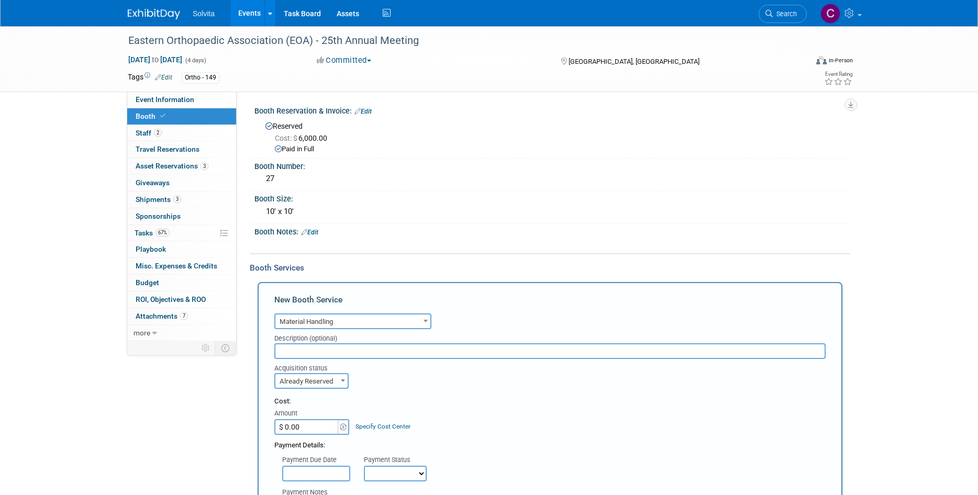
click at [315, 425] on input "$ 0.00" at bounding box center [306, 427] width 65 height 16
click at [306, 430] on input "$ 0.00" at bounding box center [306, 427] width 65 height 16
drag, startPoint x: 306, startPoint y: 430, endPoint x: 277, endPoint y: 430, distance: 28.3
click at [277, 430] on input "$ 0.00" at bounding box center [306, 427] width 65 height 16
type input "$ 456.00"
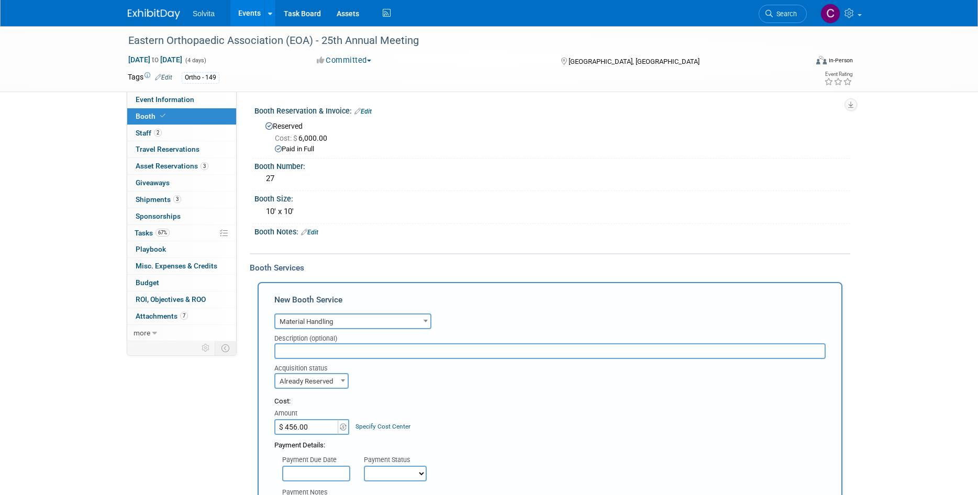
click at [477, 439] on div "Payment Details:" at bounding box center [549, 443] width 551 height 16
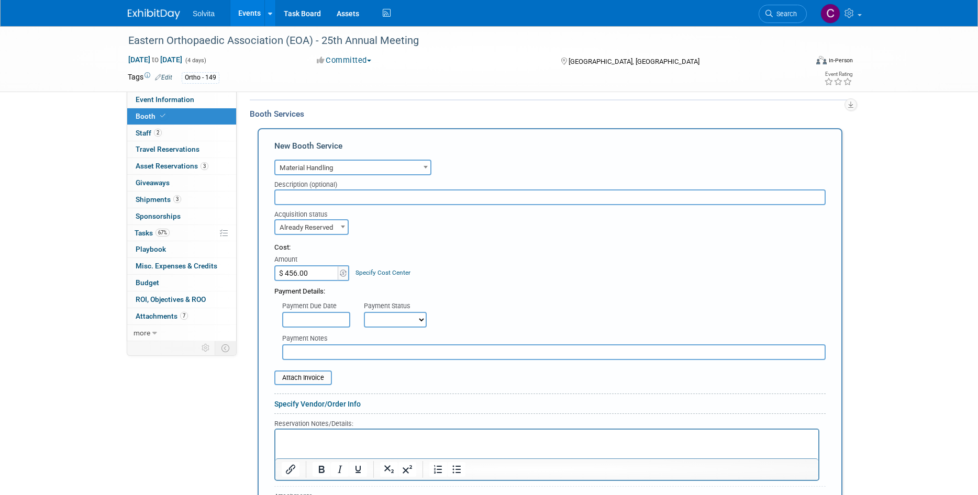
scroll to position [209, 0]
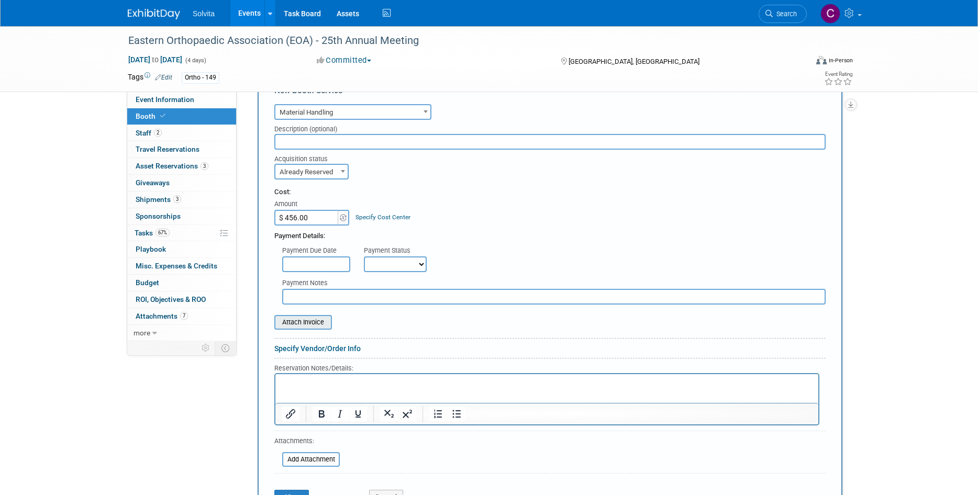
click at [314, 320] on input "file" at bounding box center [268, 322] width 125 height 13
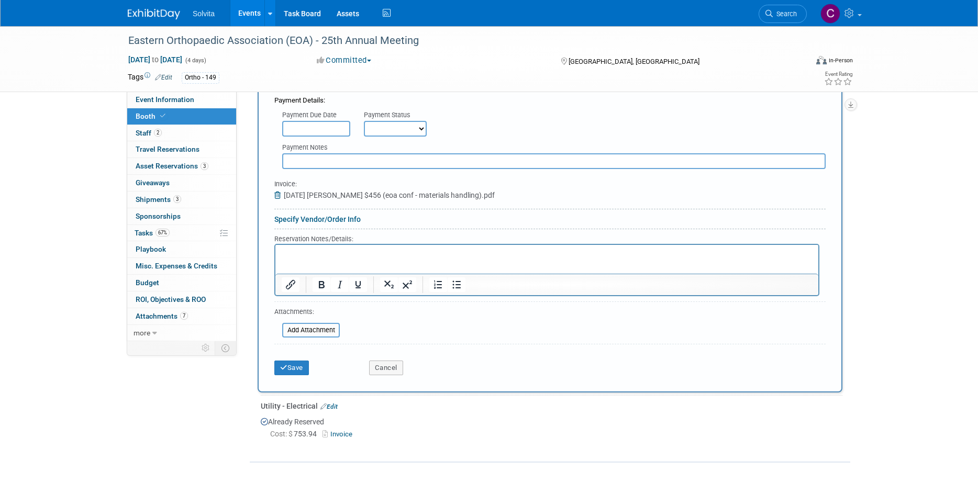
scroll to position [366, 0]
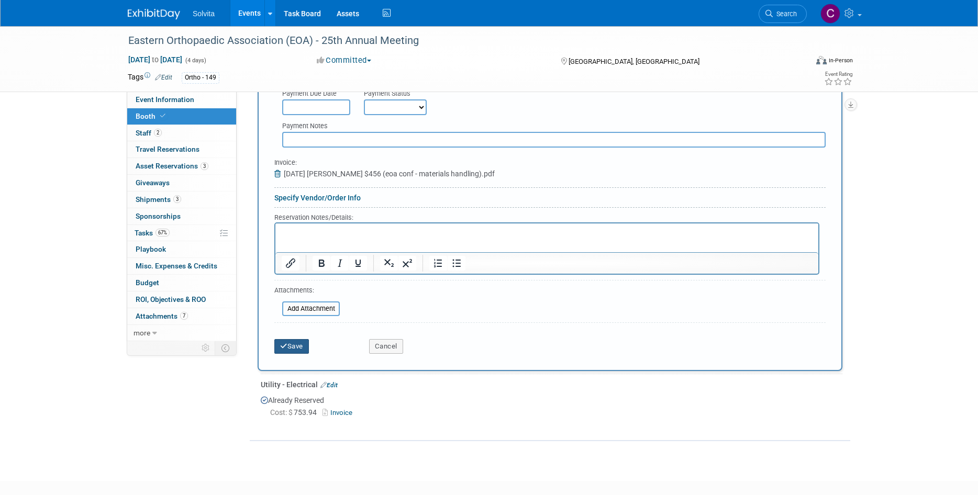
click at [293, 343] on button "Save" at bounding box center [291, 346] width 35 height 15
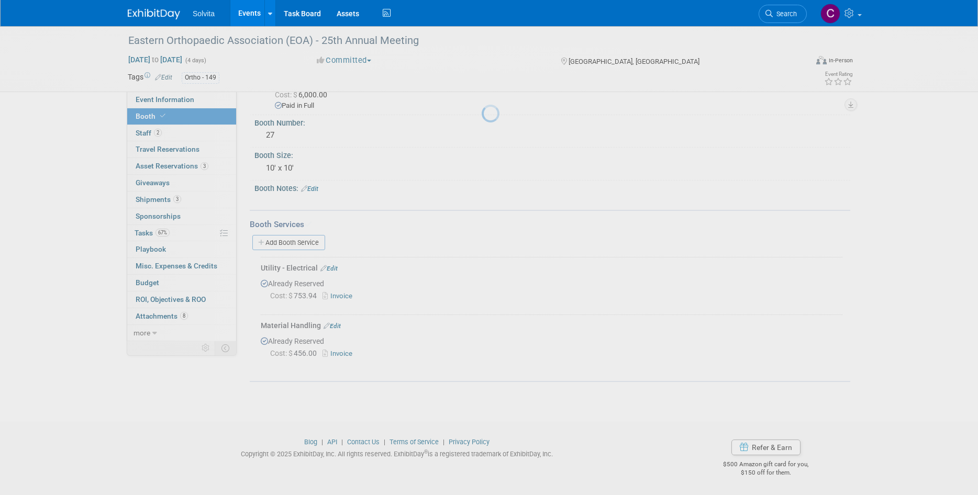
scroll to position [42, 0]
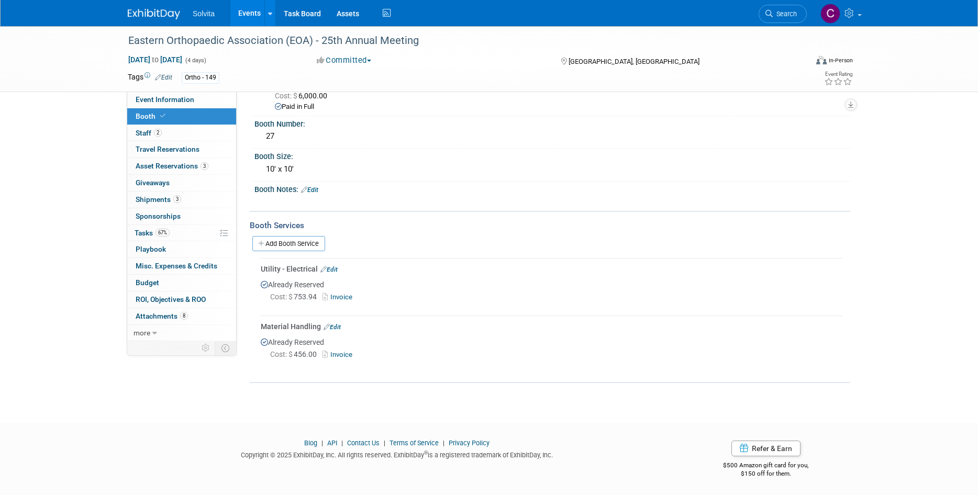
click at [253, 18] on link "Events" at bounding box center [249, 13] width 38 height 26
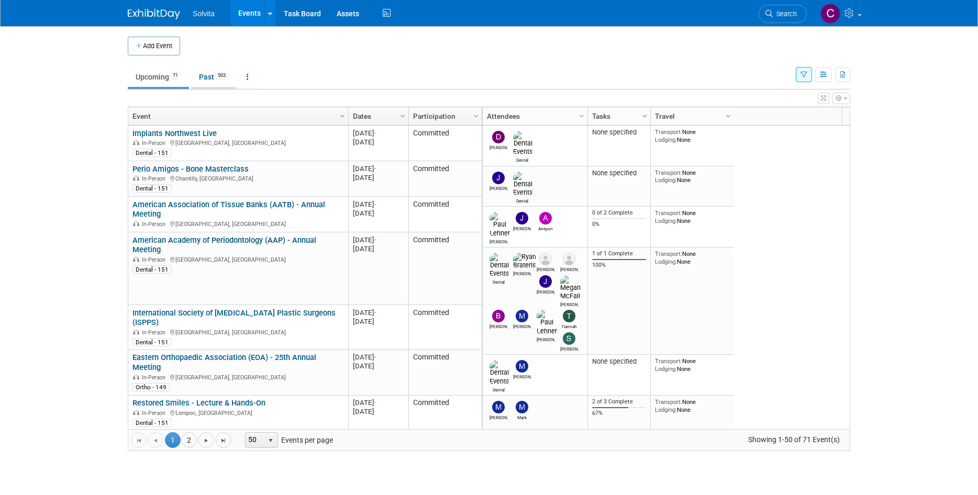
click at [216, 75] on link "Past 503" at bounding box center [214, 77] width 46 height 20
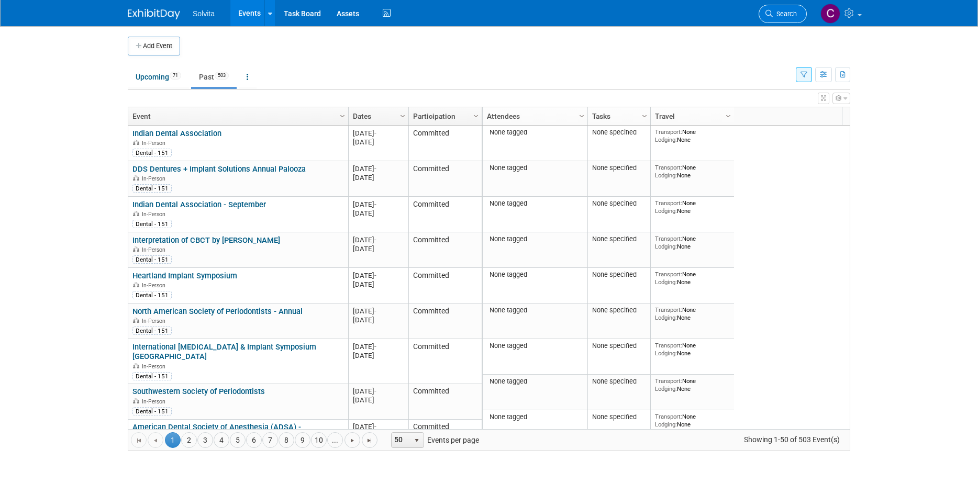
click at [790, 5] on link "Search" at bounding box center [782, 14] width 48 height 18
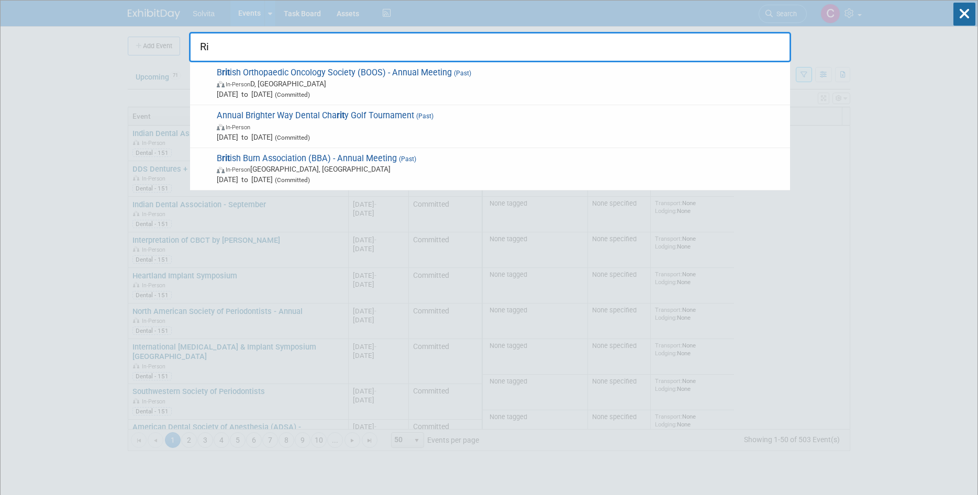
type input "R"
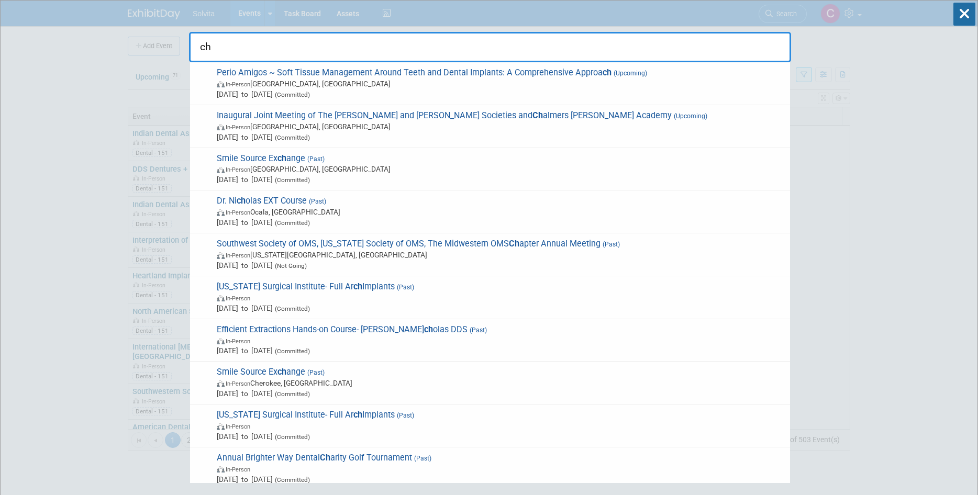
type input "c"
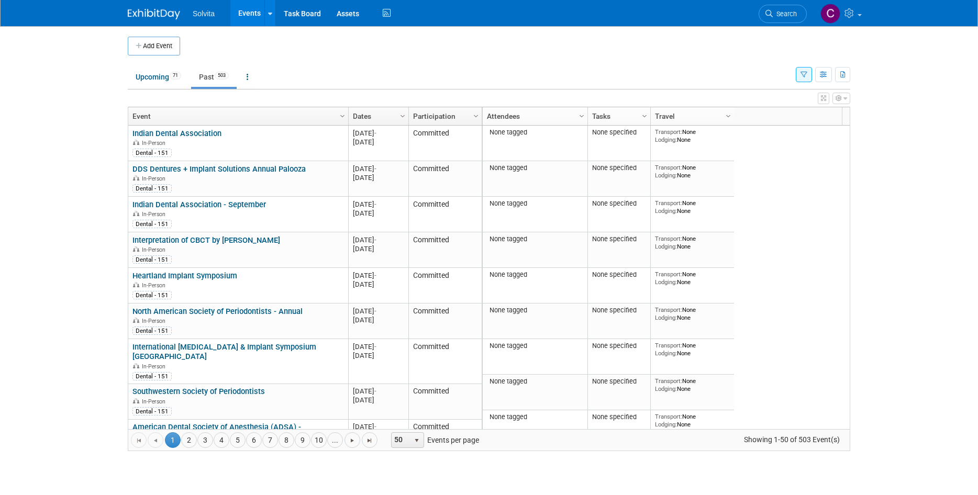
click at [366, 114] on link "Dates" at bounding box center [377, 116] width 49 height 18
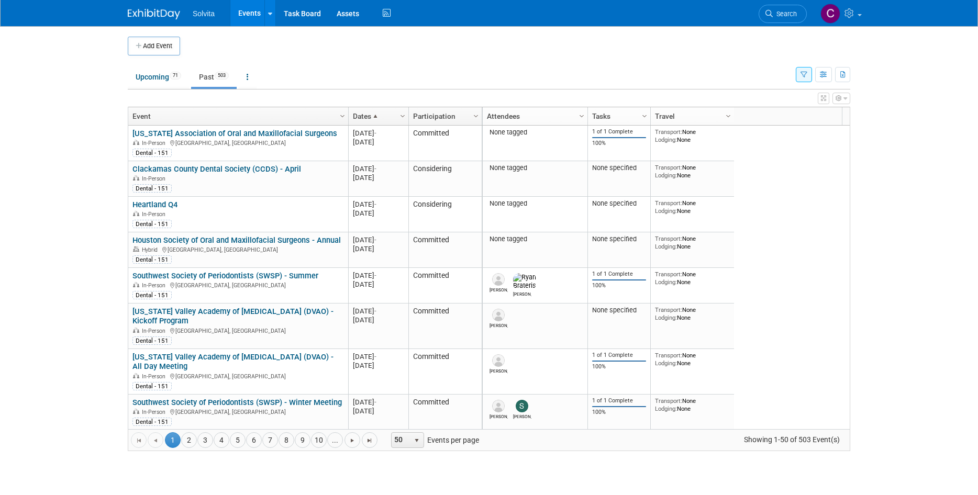
click at [366, 114] on link "Dates" at bounding box center [377, 116] width 49 height 18
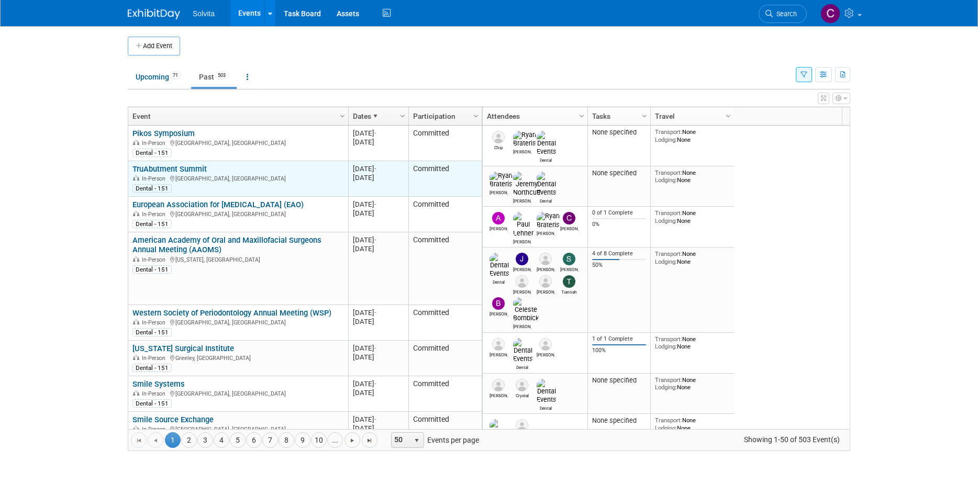
click at [184, 169] on link "TruAbutment Summit" at bounding box center [169, 168] width 74 height 9
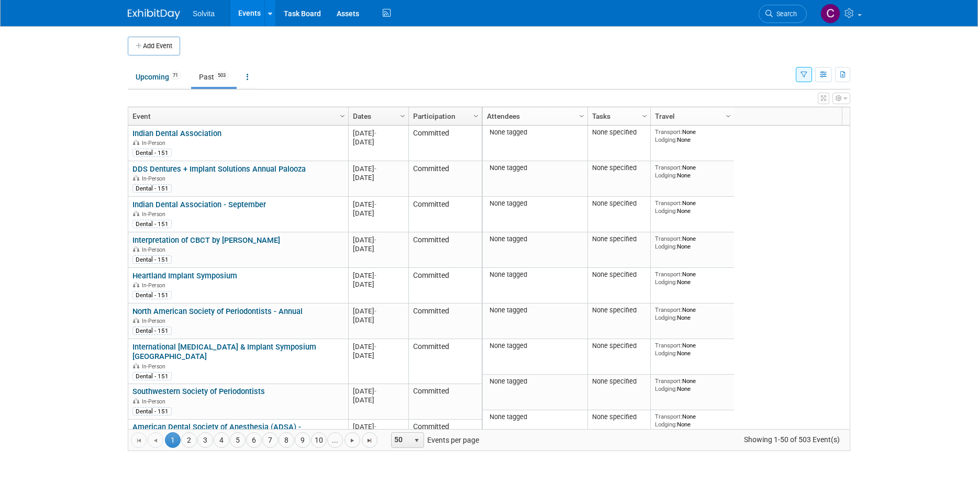
click at [362, 117] on link "Dates" at bounding box center [377, 116] width 49 height 18
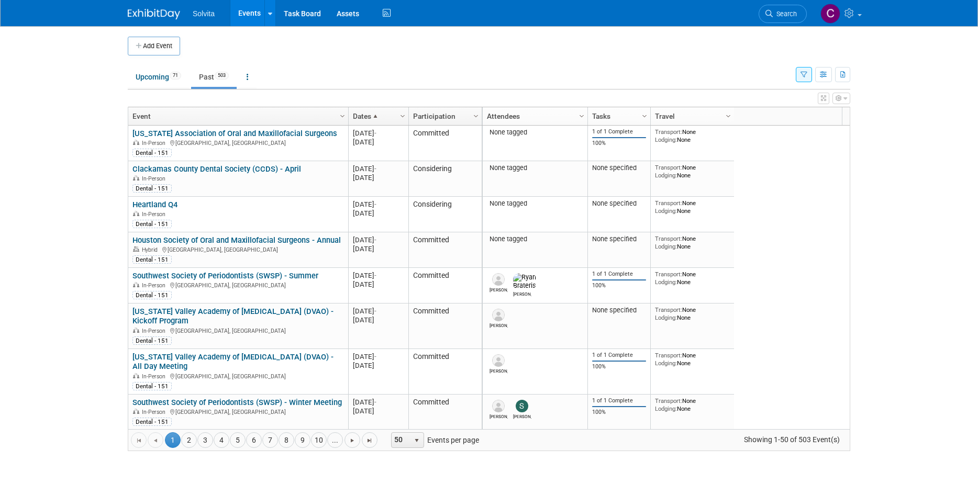
click at [362, 117] on link "Dates" at bounding box center [377, 116] width 49 height 18
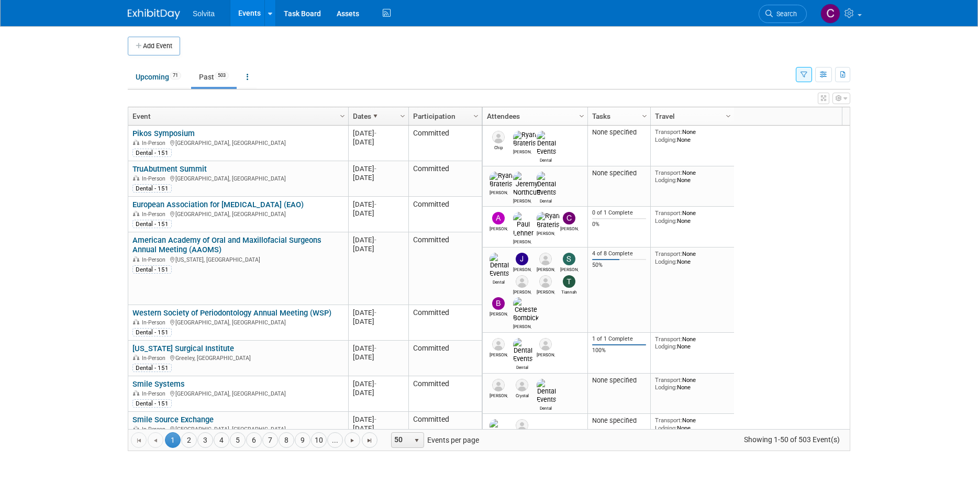
drag, startPoint x: 177, startPoint y: 129, endPoint x: 223, endPoint y: 149, distance: 49.5
click at [177, 129] on link "Pikos Symposium" at bounding box center [163, 133] width 62 height 9
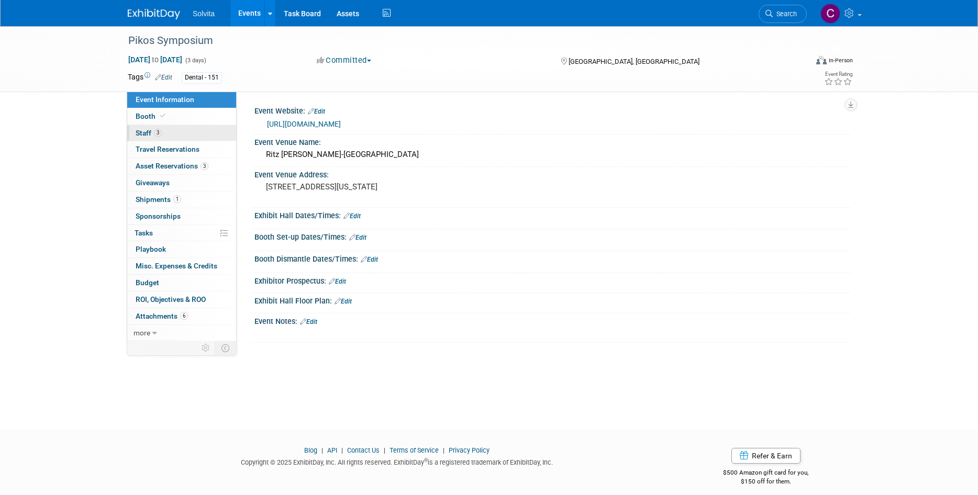
click at [146, 132] on span "Staff 3" at bounding box center [149, 133] width 26 height 8
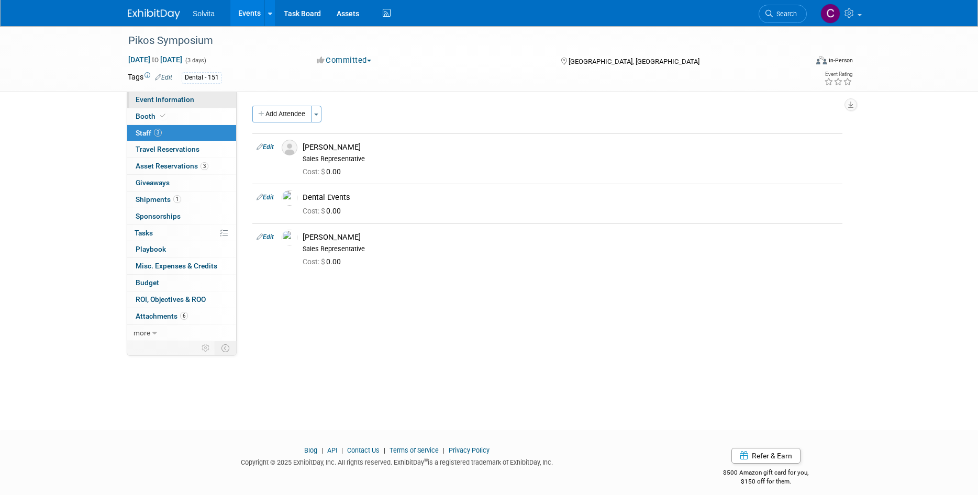
click at [165, 99] on span "Event Information" at bounding box center [165, 99] width 59 height 8
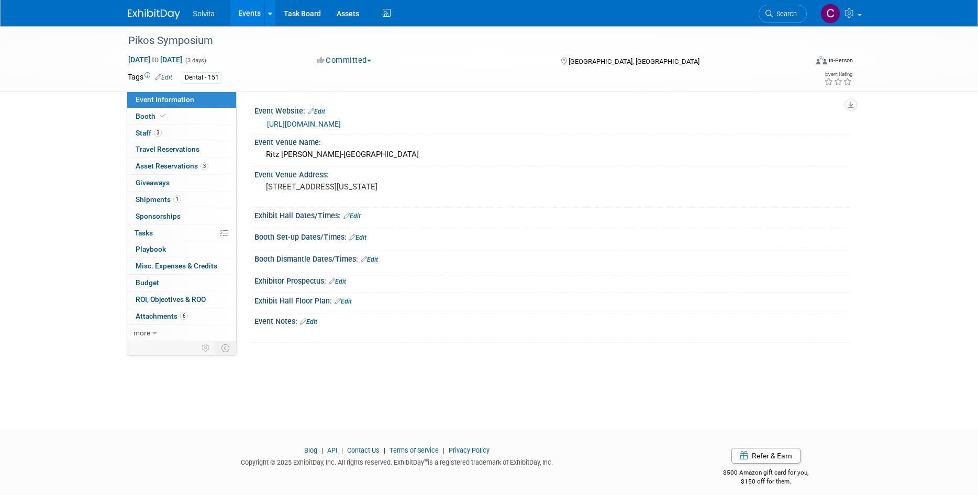
click at [392, 358] on div "Pikos Symposium [DATE] to [DATE] (3 days) [DATE] to [DATE] Committed Committed …" at bounding box center [489, 218] width 978 height 385
click at [243, 9] on link "Events" at bounding box center [249, 13] width 38 height 26
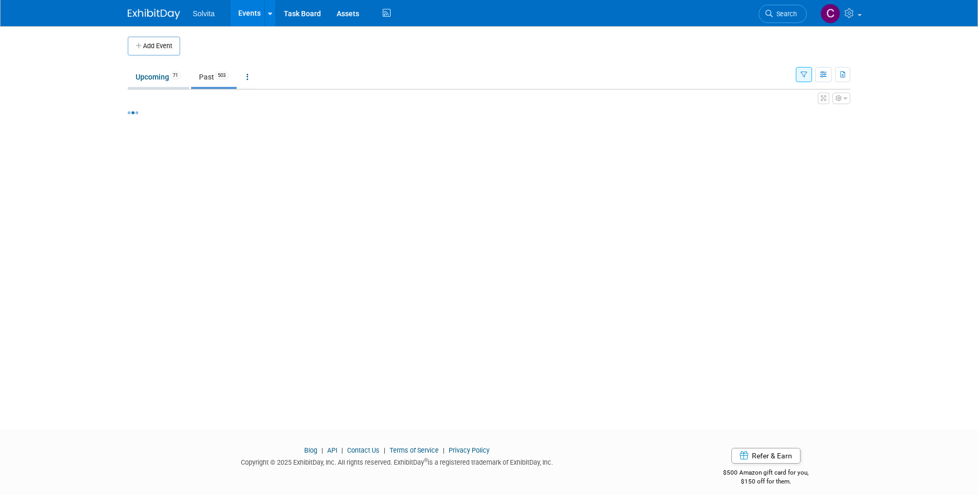
click at [161, 73] on link "Upcoming 71" at bounding box center [158, 77] width 61 height 20
